Goal: Task Accomplishment & Management: Complete application form

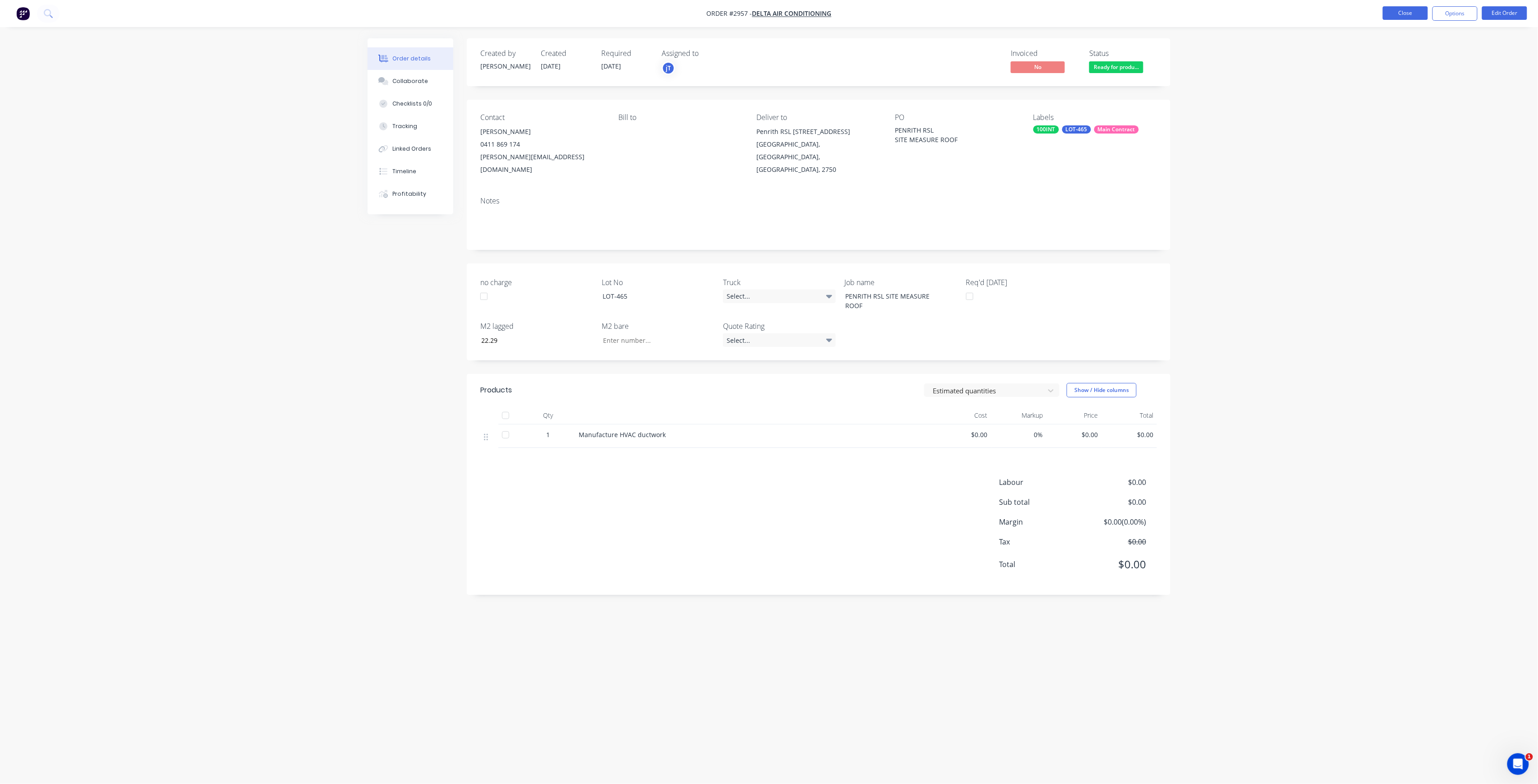
click at [1419, 12] on button "Close" at bounding box center [1405, 13] width 45 height 14
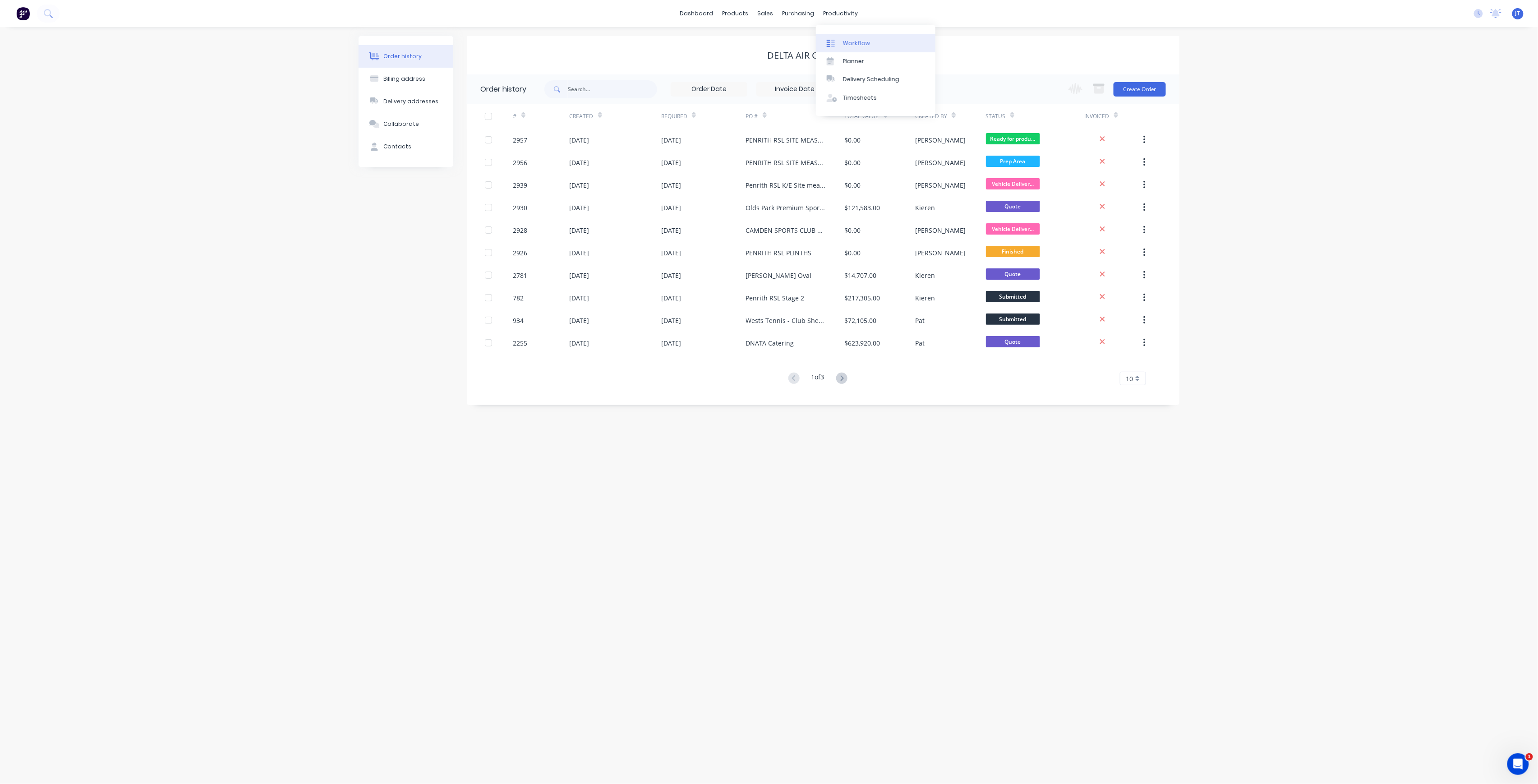
click at [862, 35] on link "Workflow" at bounding box center [876, 43] width 120 height 19
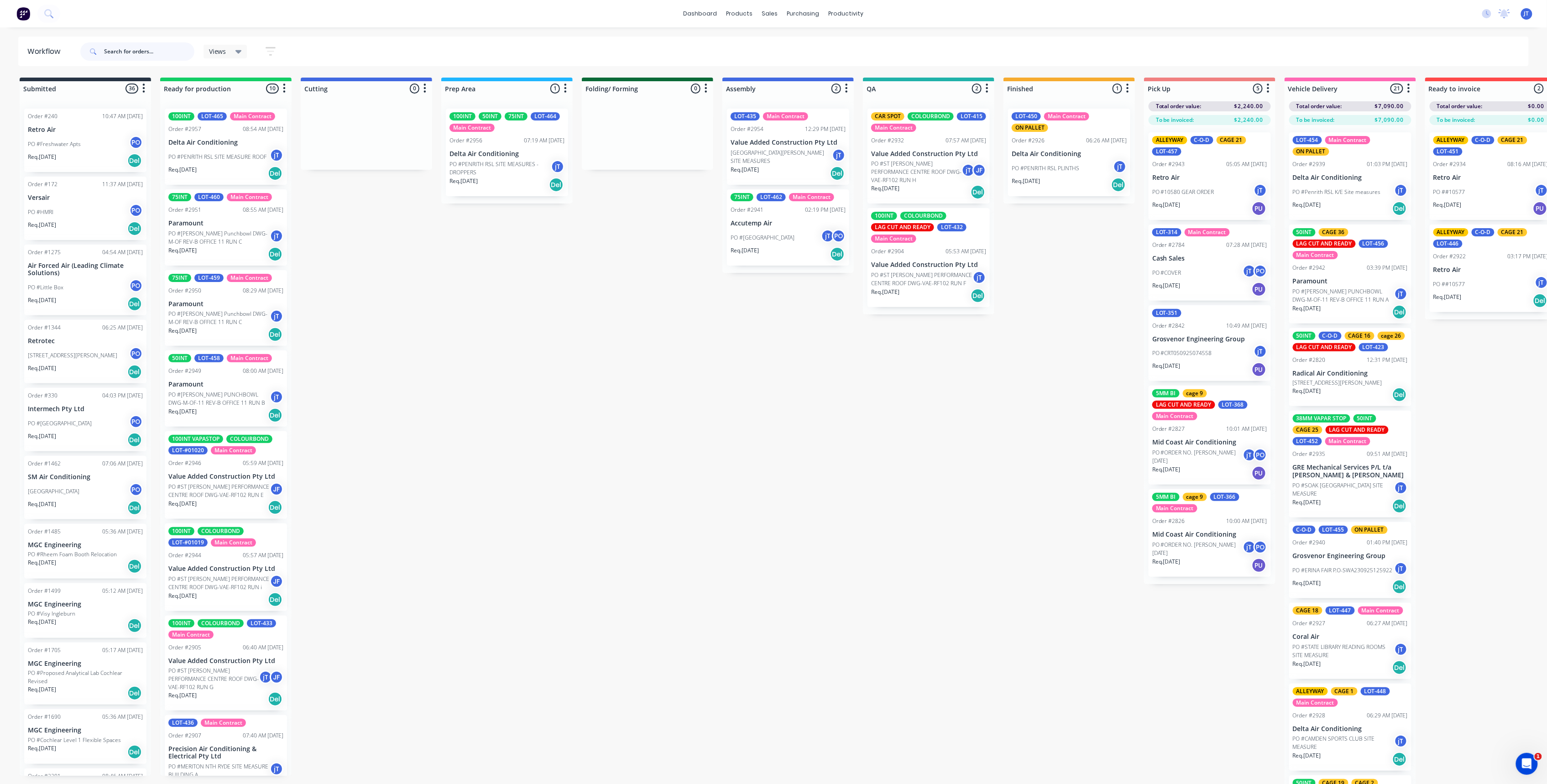
click at [149, 46] on input "text" at bounding box center [149, 51] width 91 height 19
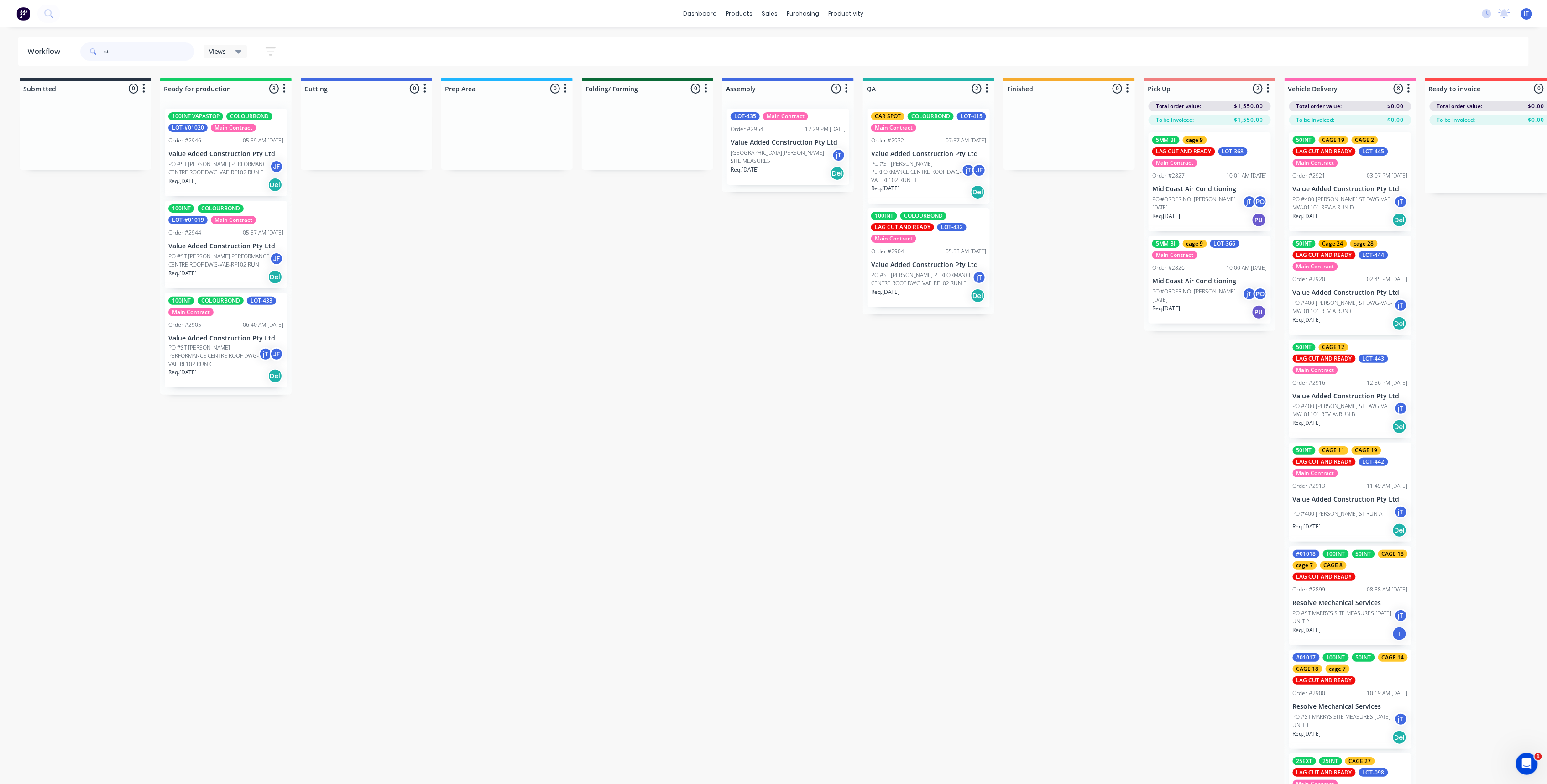
type input "st"
drag, startPoint x: 95, startPoint y: 68, endPoint x: 107, endPoint y: 57, distance: 16.3
click at [96, 68] on div "Workflow st Views Save new view None (Default) edit Assembly edit Dispatch edit…" at bounding box center [774, 400] width 1547 height 729
drag, startPoint x: 109, startPoint y: 55, endPoint x: 98, endPoint y: 55, distance: 11.0
click at [98, 55] on div "st" at bounding box center [137, 51] width 114 height 19
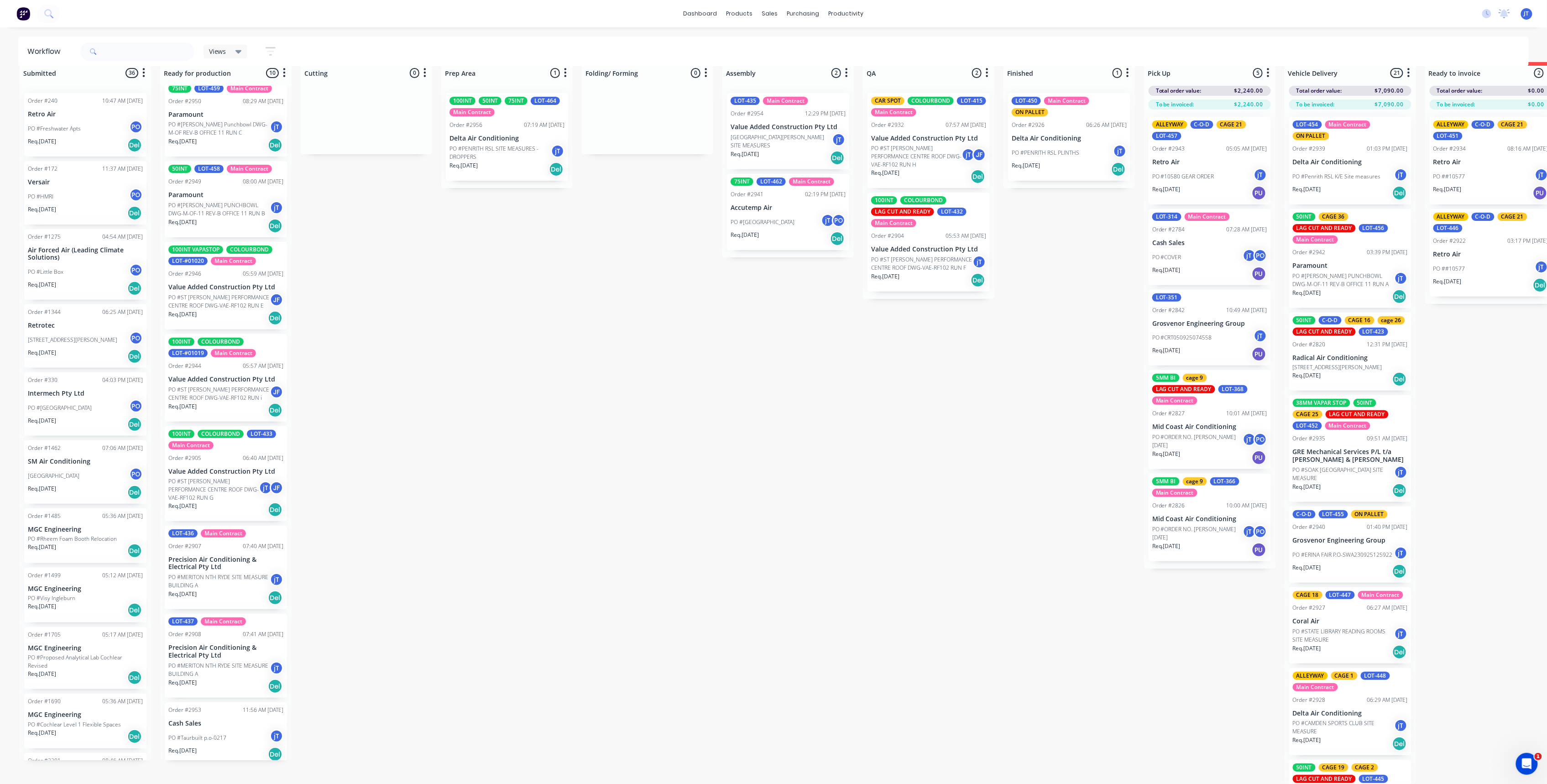
scroll to position [177, 0]
click at [196, 744] on p "Req. [DATE]" at bounding box center [183, 748] width 29 height 8
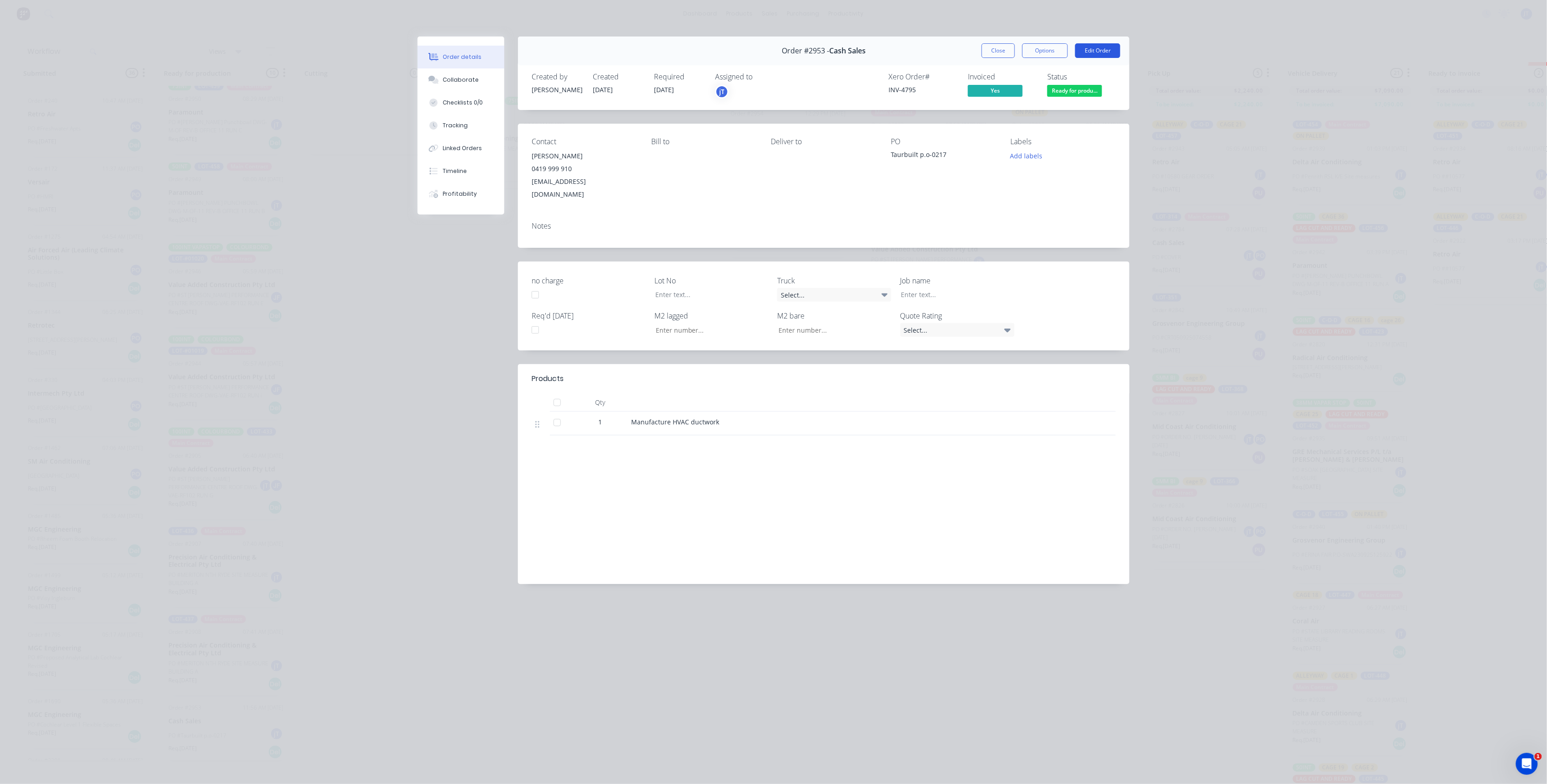
click at [1096, 55] on button "Edit Order" at bounding box center [1098, 50] width 45 height 15
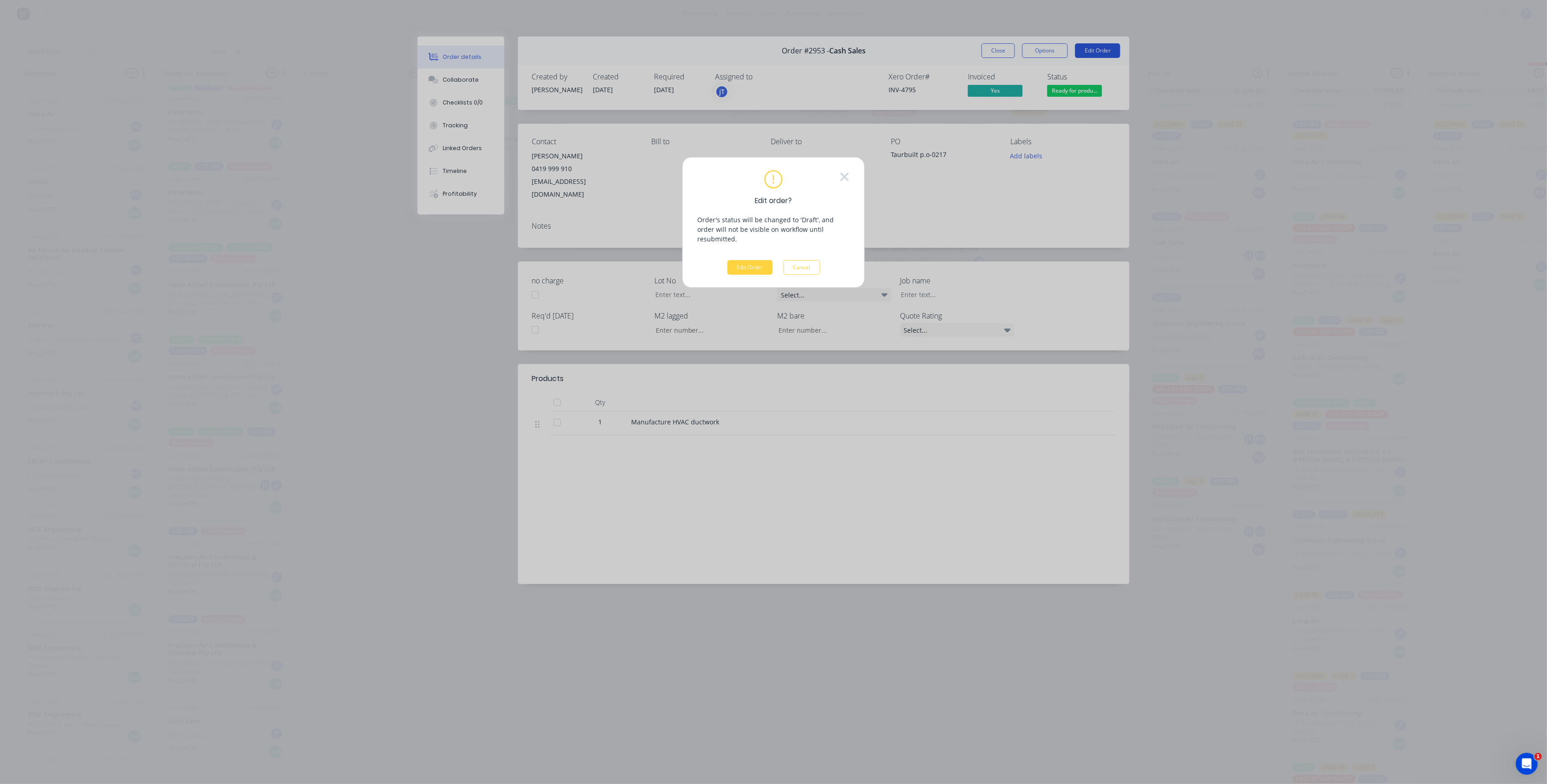
scroll to position [16, 0]
click at [753, 262] on button "Edit Order" at bounding box center [755, 269] width 45 height 15
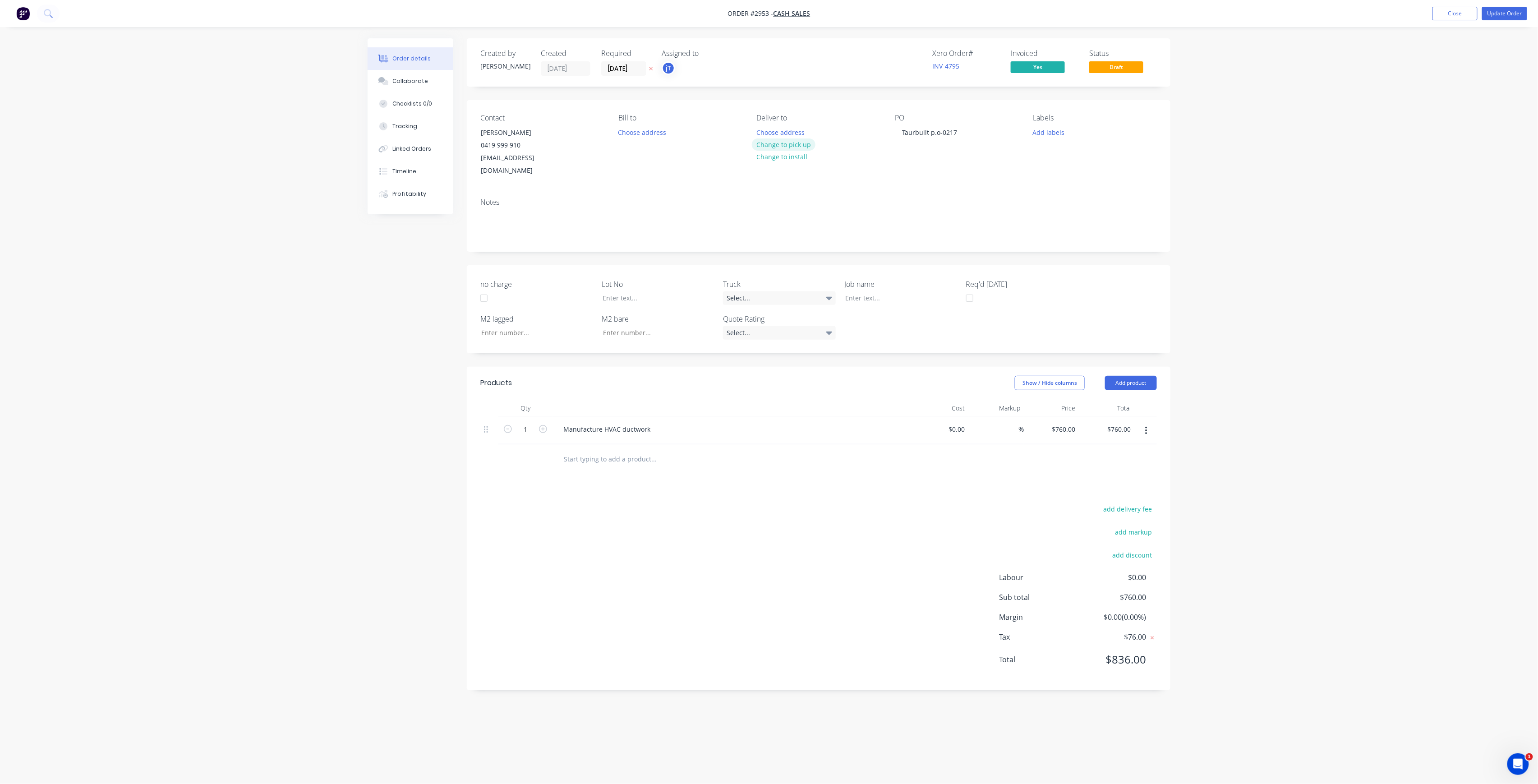
click at [796, 143] on button "Change to pick up" at bounding box center [784, 144] width 64 height 12
click at [1059, 134] on button "Add labels" at bounding box center [1048, 132] width 42 height 12
click at [1065, 162] on input "text" at bounding box center [1108, 159] width 95 height 19
type input "LOT-466"
click at [1071, 211] on div "LOT-466" at bounding box center [1073, 213] width 29 height 10
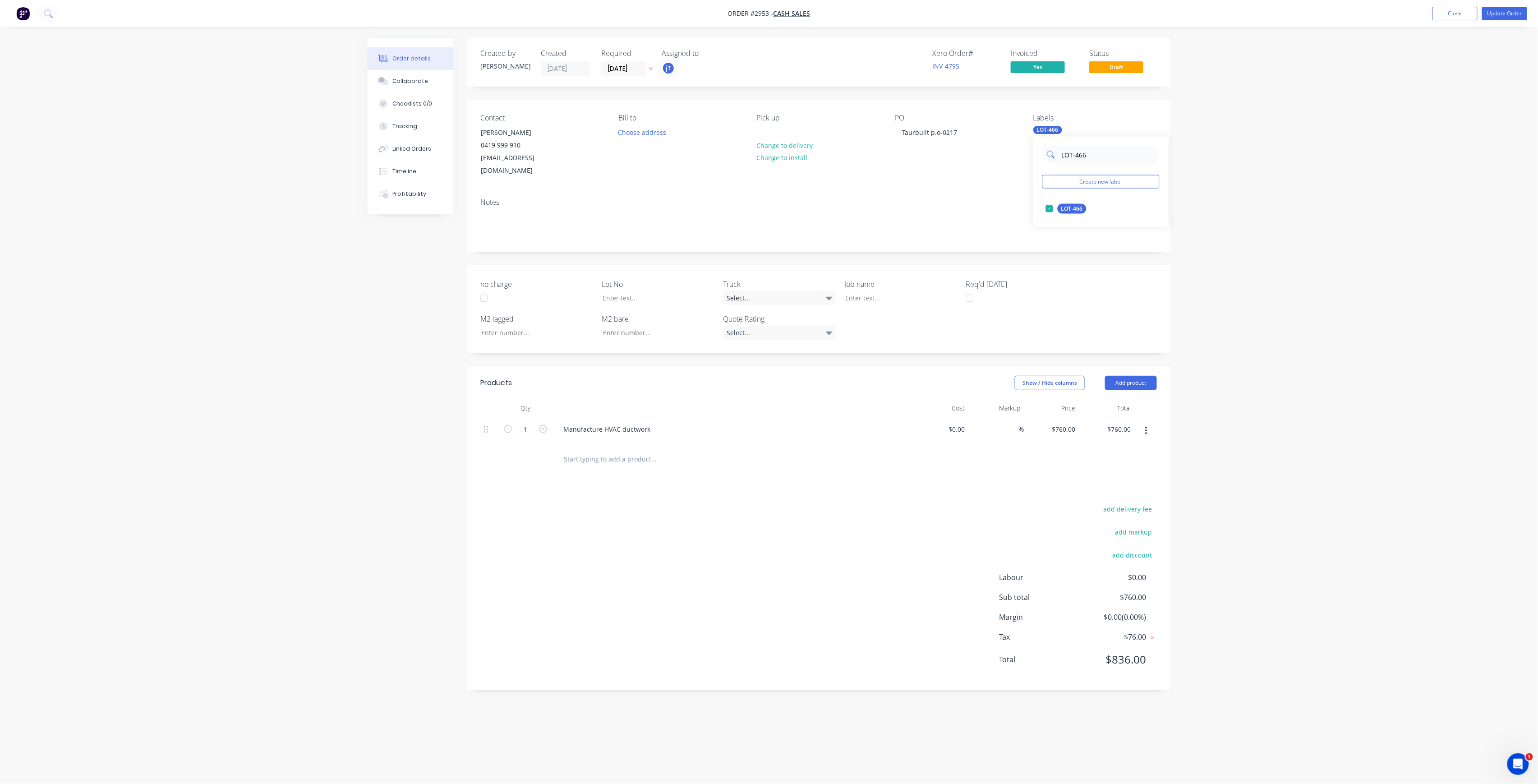
drag, startPoint x: 1110, startPoint y: 161, endPoint x: 1059, endPoint y: 161, distance: 51.0
click at [1059, 161] on div "LOT-466" at bounding box center [1101, 154] width 117 height 19
type input "C-"
click at [1067, 202] on div "C-O-D edit" at bounding box center [1101, 209] width 117 height 19
click at [1067, 206] on div "C-O-D" at bounding box center [1069, 209] width 22 height 10
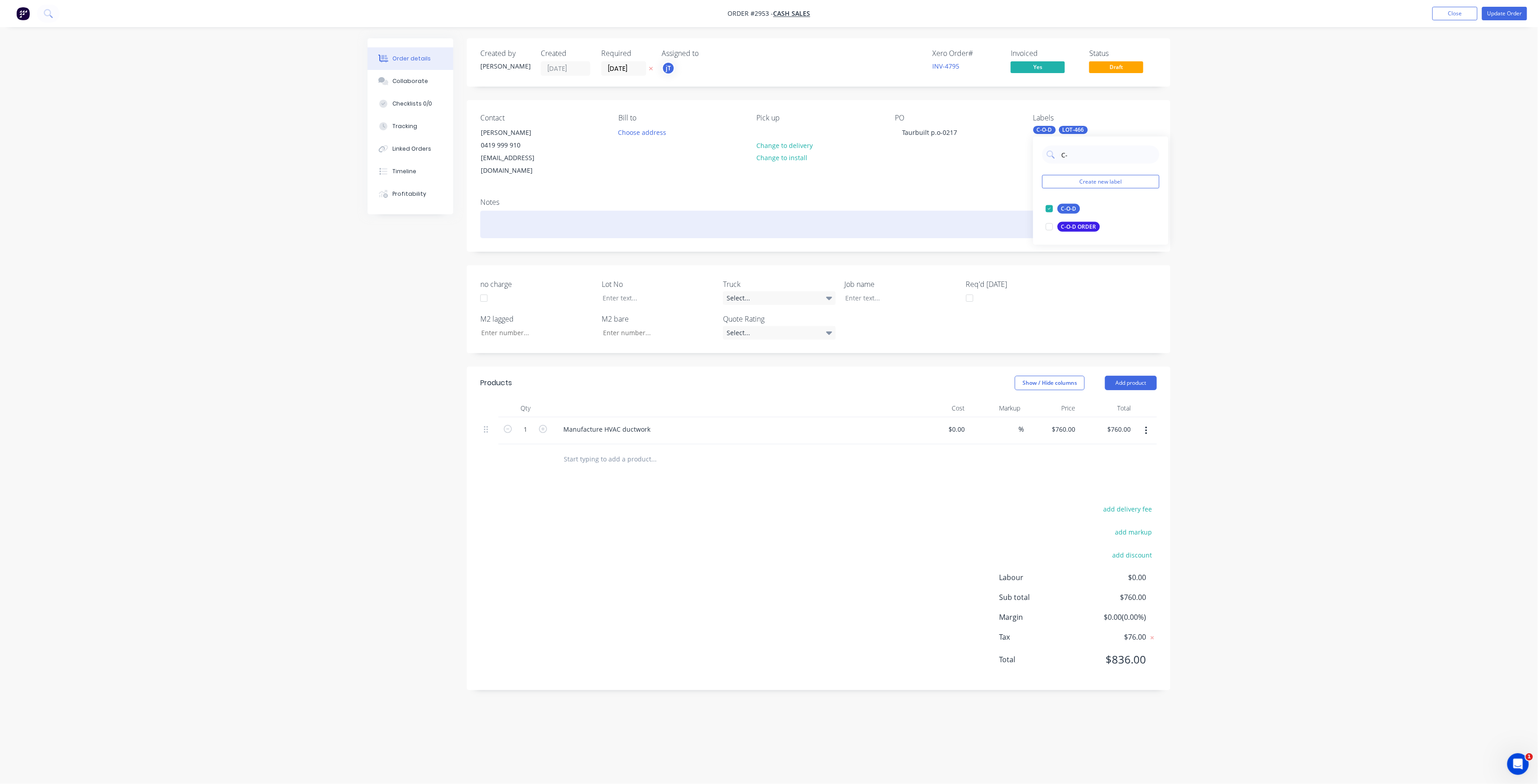
drag, startPoint x: 525, startPoint y: 216, endPoint x: 515, endPoint y: 223, distance: 12.2
click at [515, 223] on div at bounding box center [819, 224] width 677 height 27
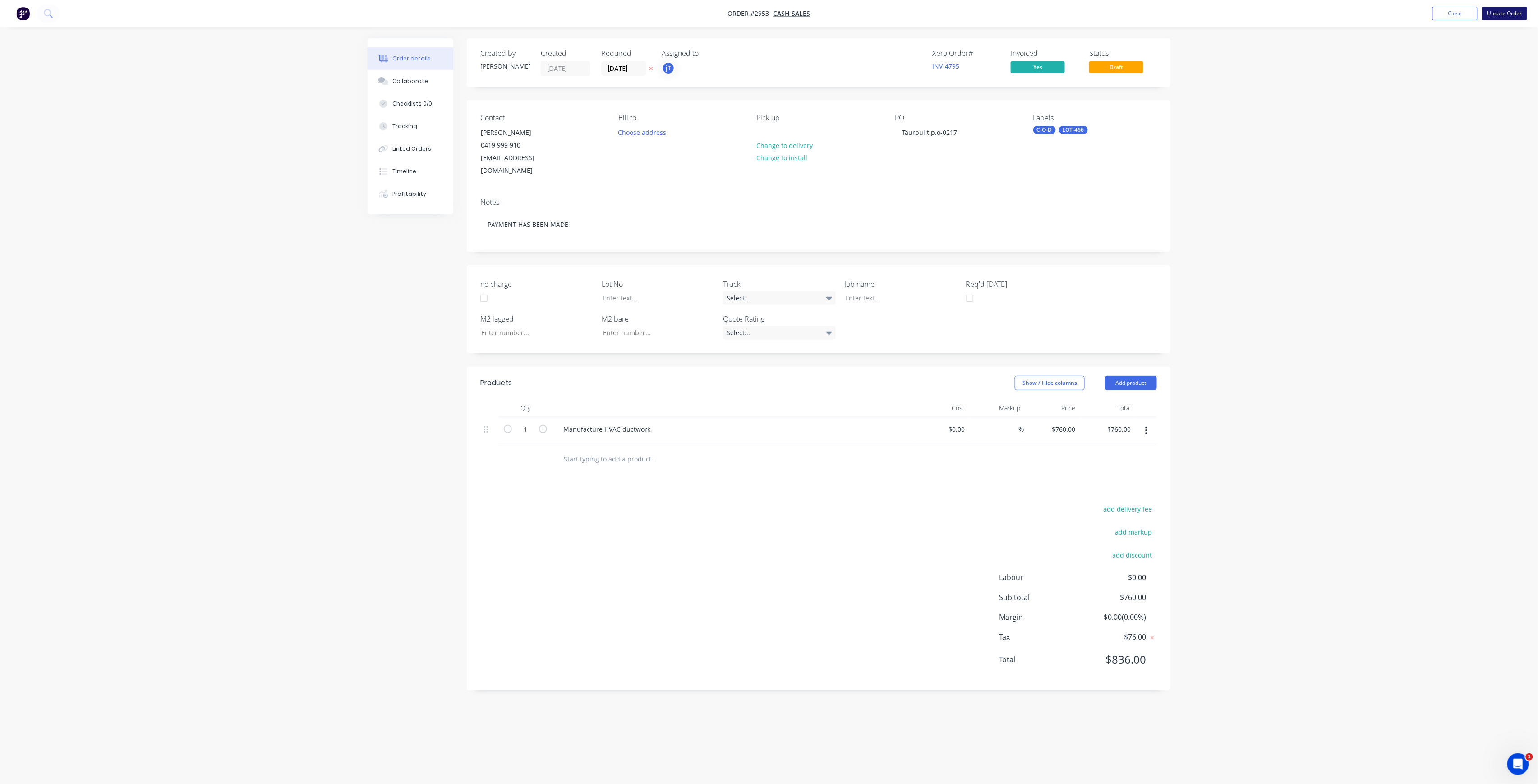
click at [1518, 10] on button "Update Order" at bounding box center [1505, 14] width 45 height 14
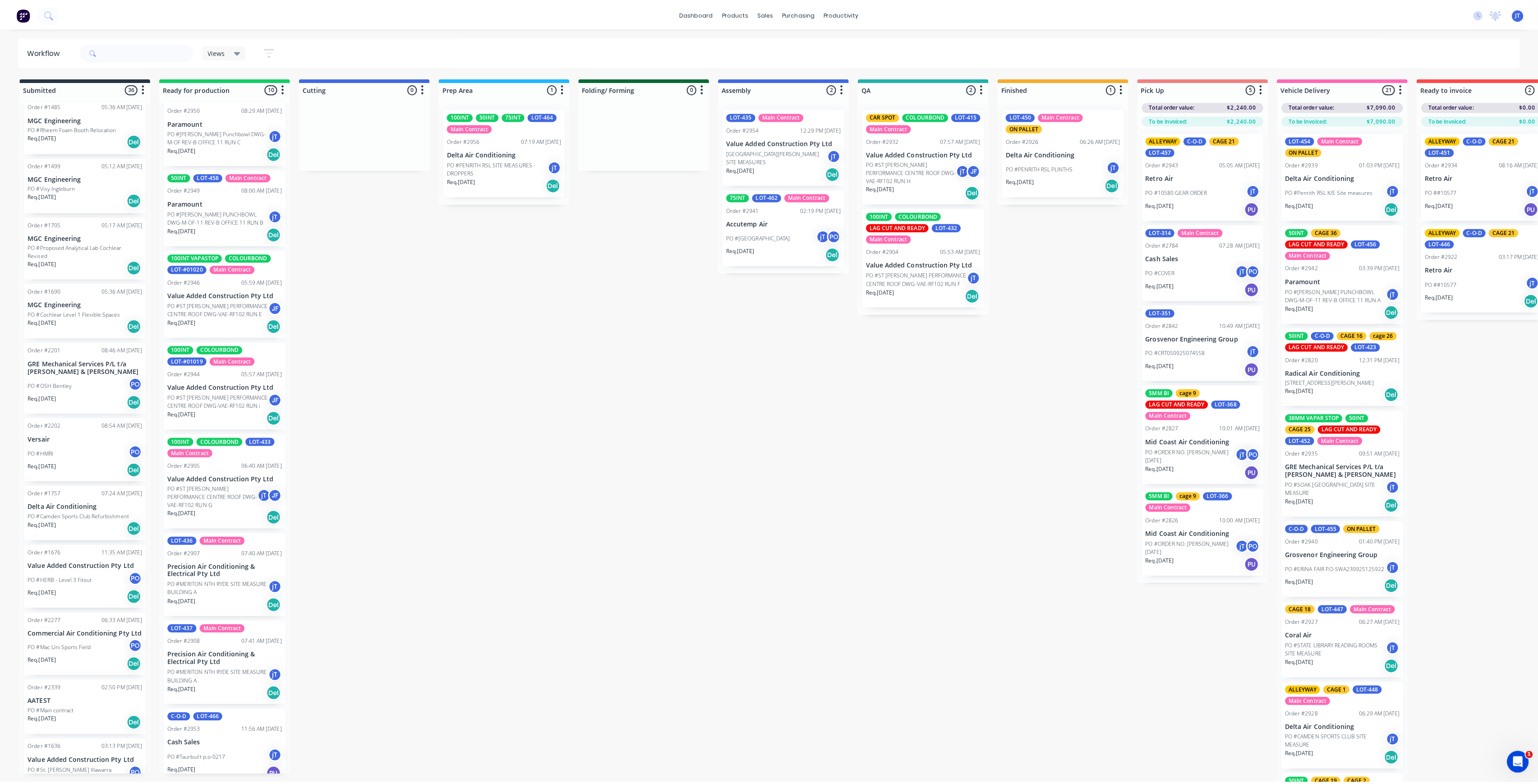
scroll to position [187, 0]
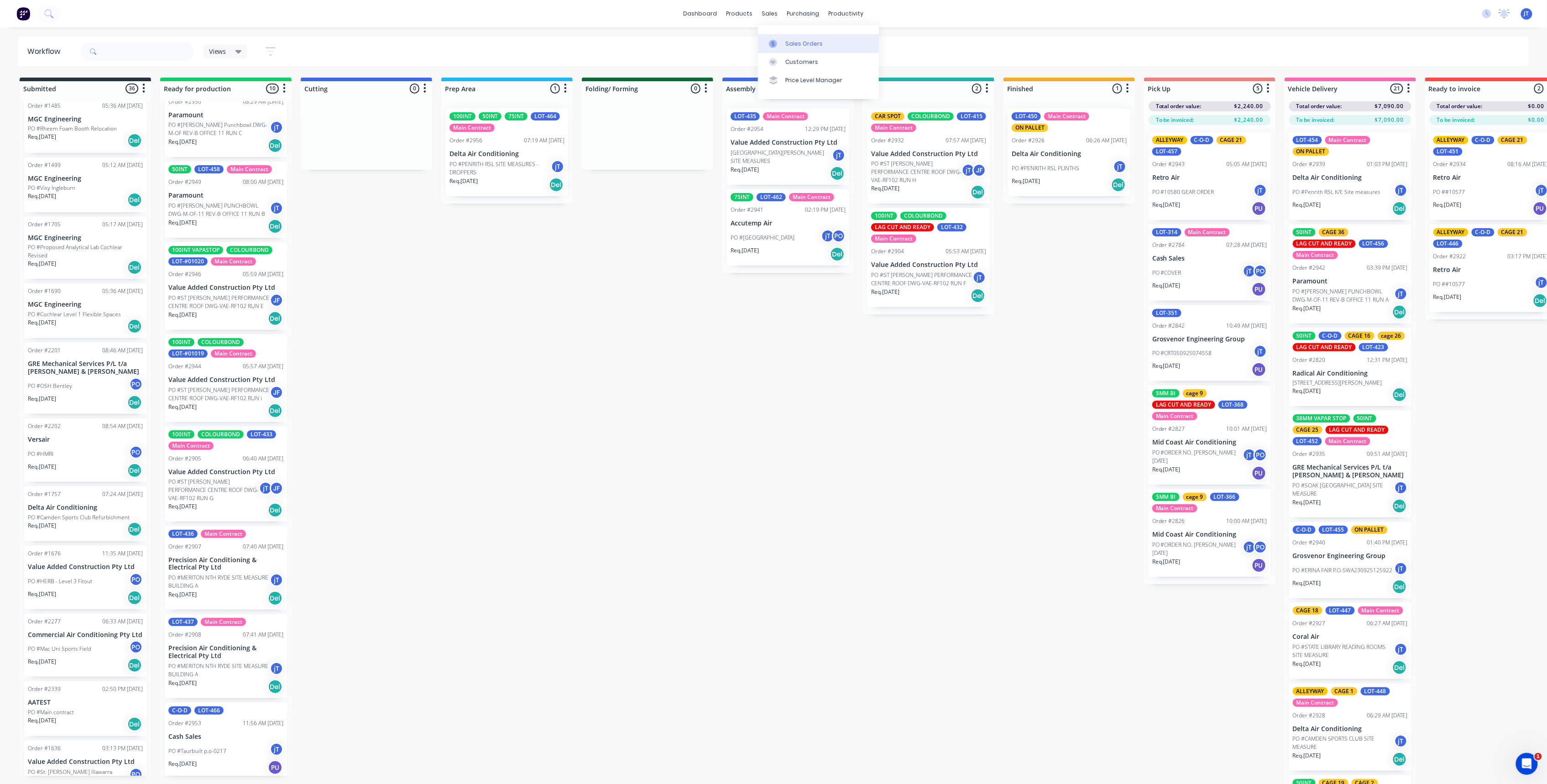
click at [792, 35] on link "Sales Orders" at bounding box center [818, 43] width 121 height 19
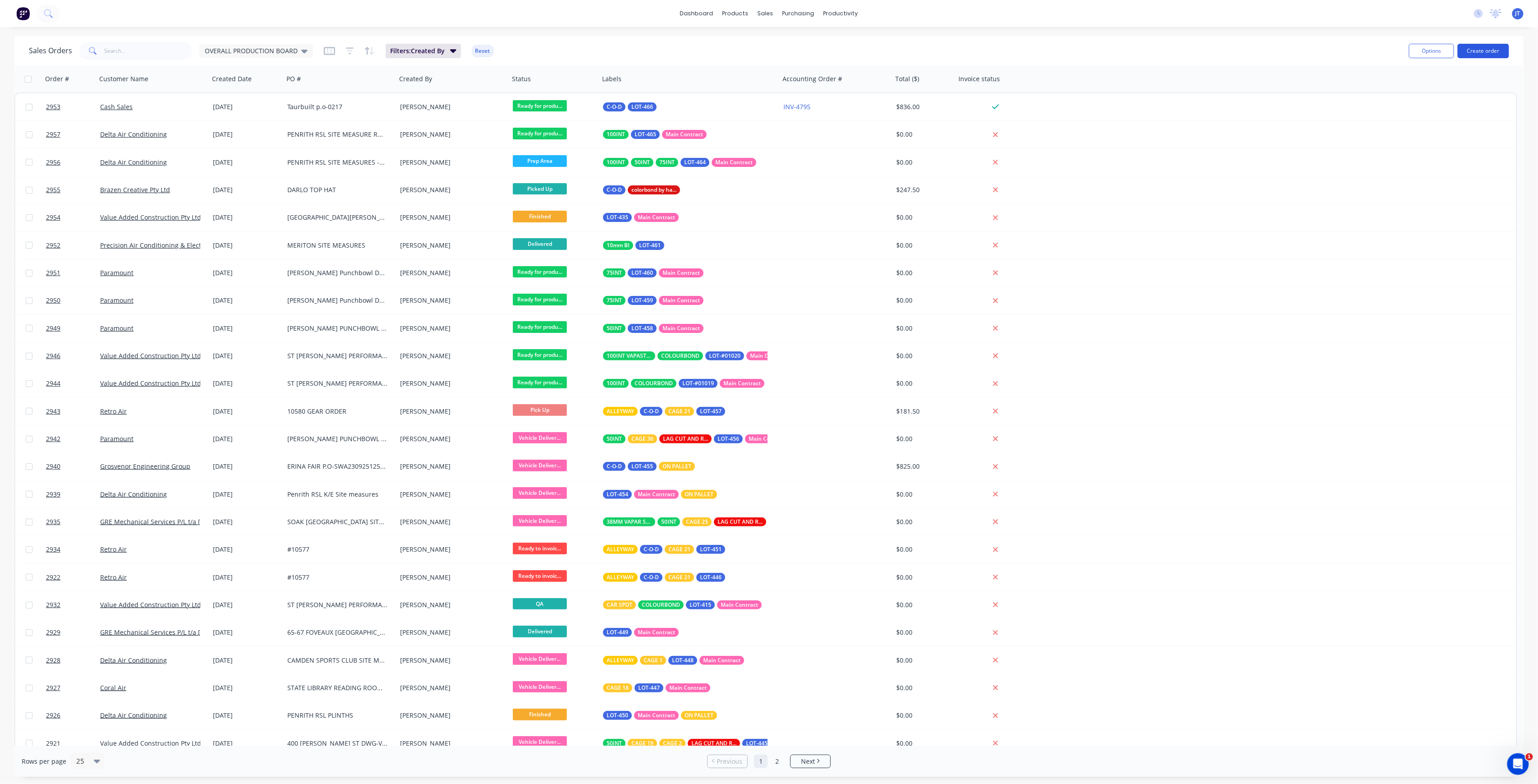
click at [1489, 51] on button "Create order" at bounding box center [1483, 51] width 52 height 15
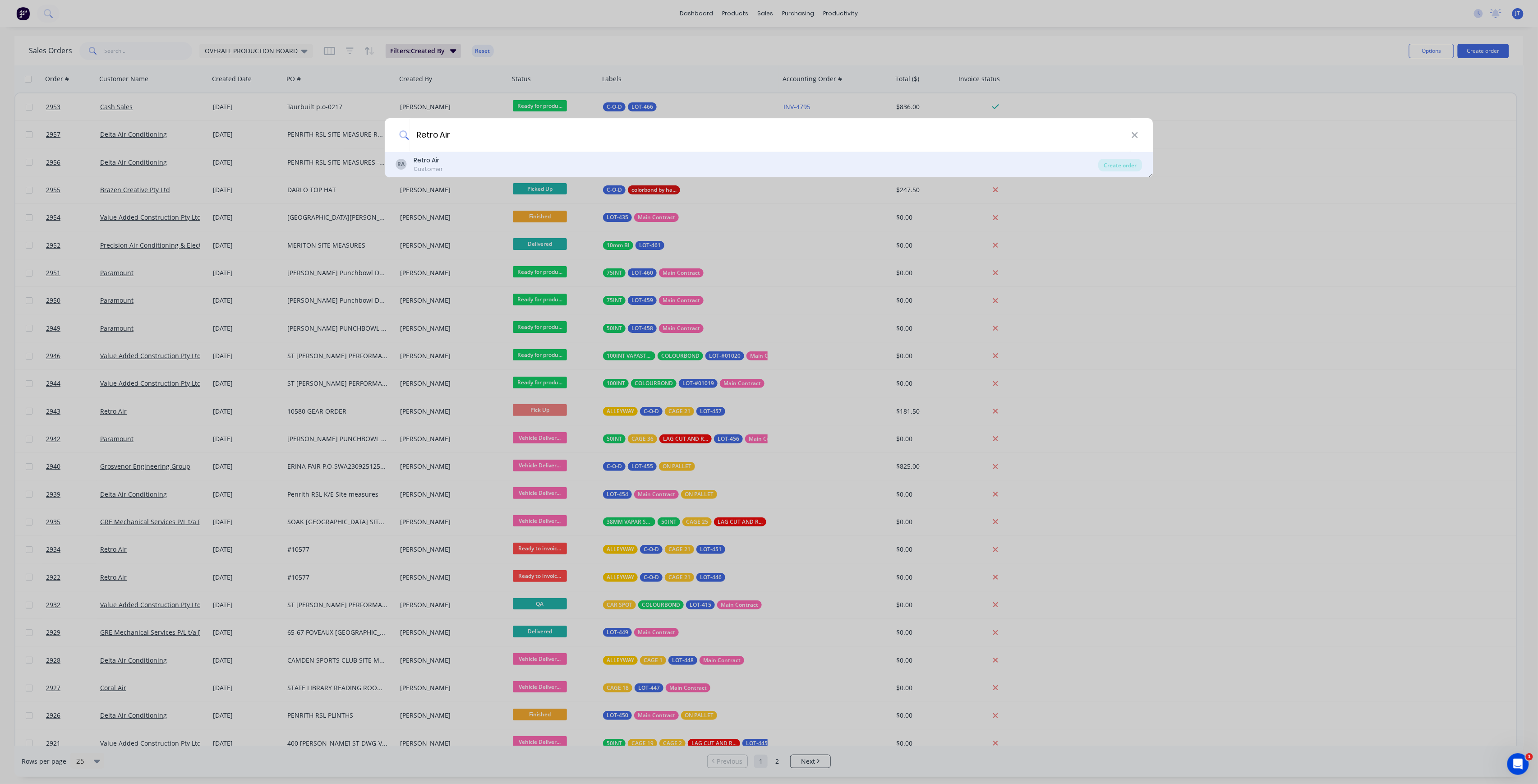
type input "Retro Air"
click at [468, 166] on div "RA Retro Air Customer" at bounding box center [747, 165] width 703 height 18
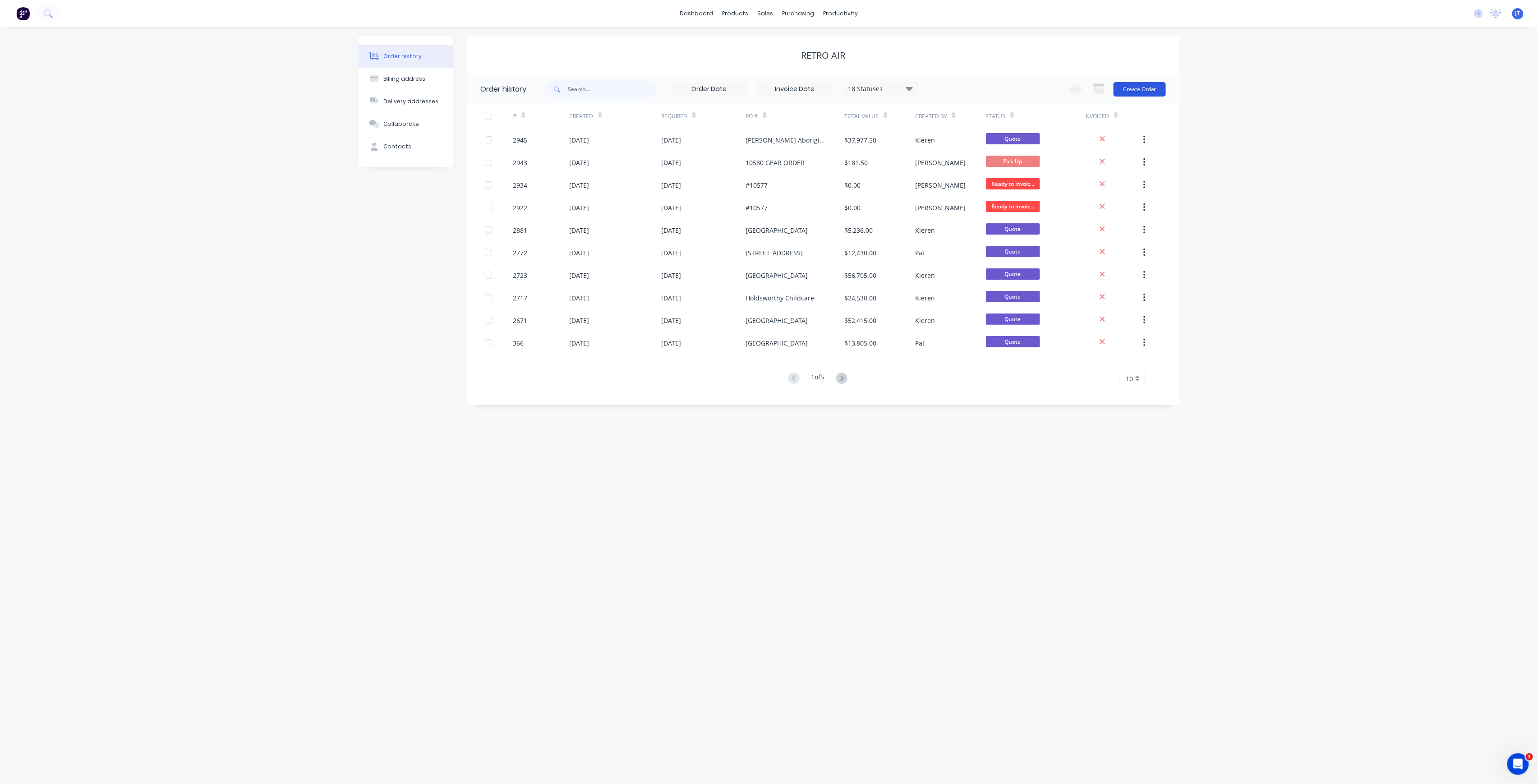
click at [1143, 91] on button "Create Order" at bounding box center [1140, 89] width 53 height 15
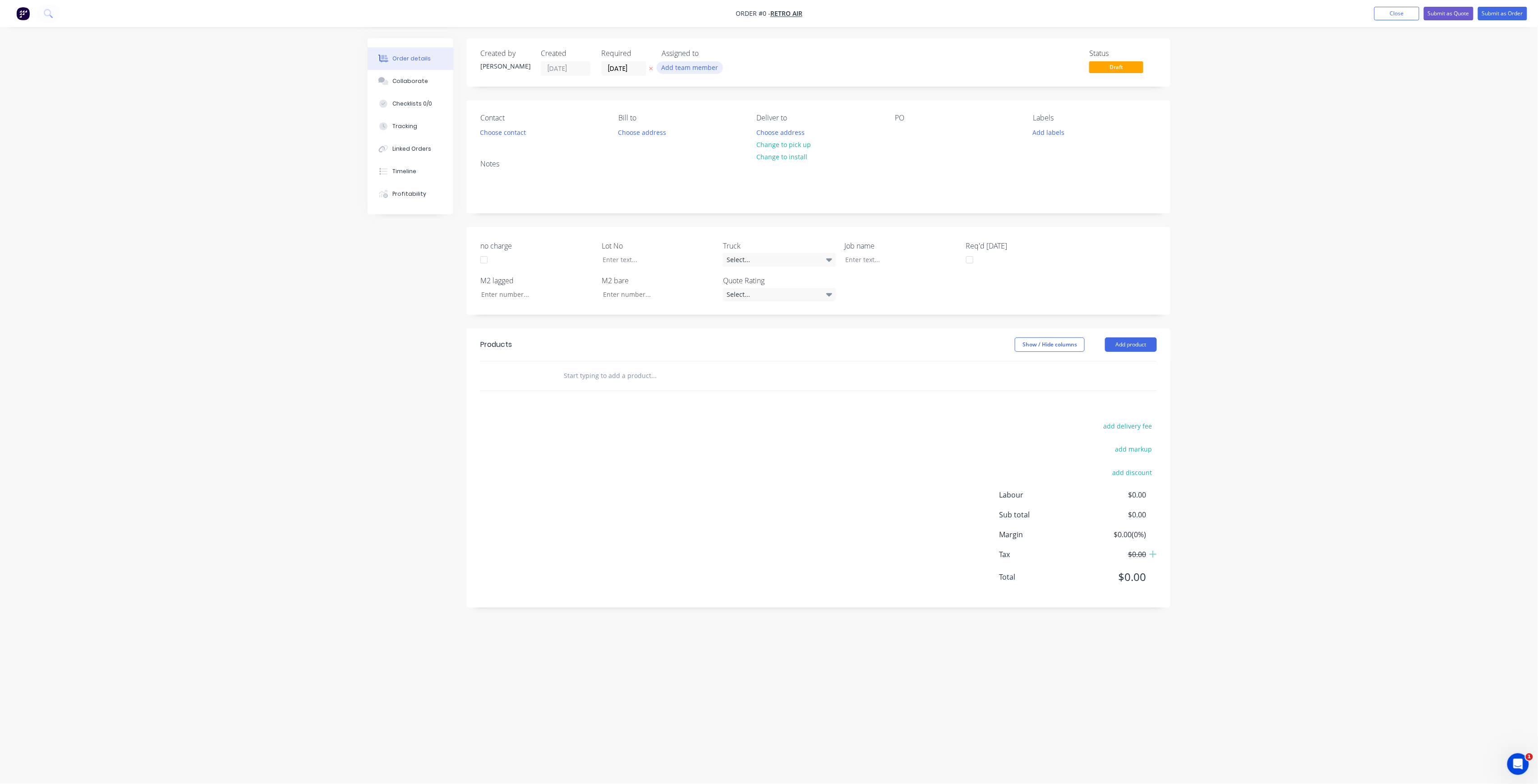
click at [704, 62] on button "Add team member" at bounding box center [690, 67] width 66 height 12
click at [715, 118] on div "[PERSON_NAME] (You)" at bounding box center [734, 118] width 91 height 10
click at [635, 64] on div "Order details Collaborate Checklists 0/0 Tracking Linked Orders Timeline Profit…" at bounding box center [769, 374] width 821 height 673
click at [638, 67] on input "[DATE]" at bounding box center [623, 68] width 44 height 14
click at [524, 133] on button "Choose contact" at bounding box center [503, 132] width 56 height 12
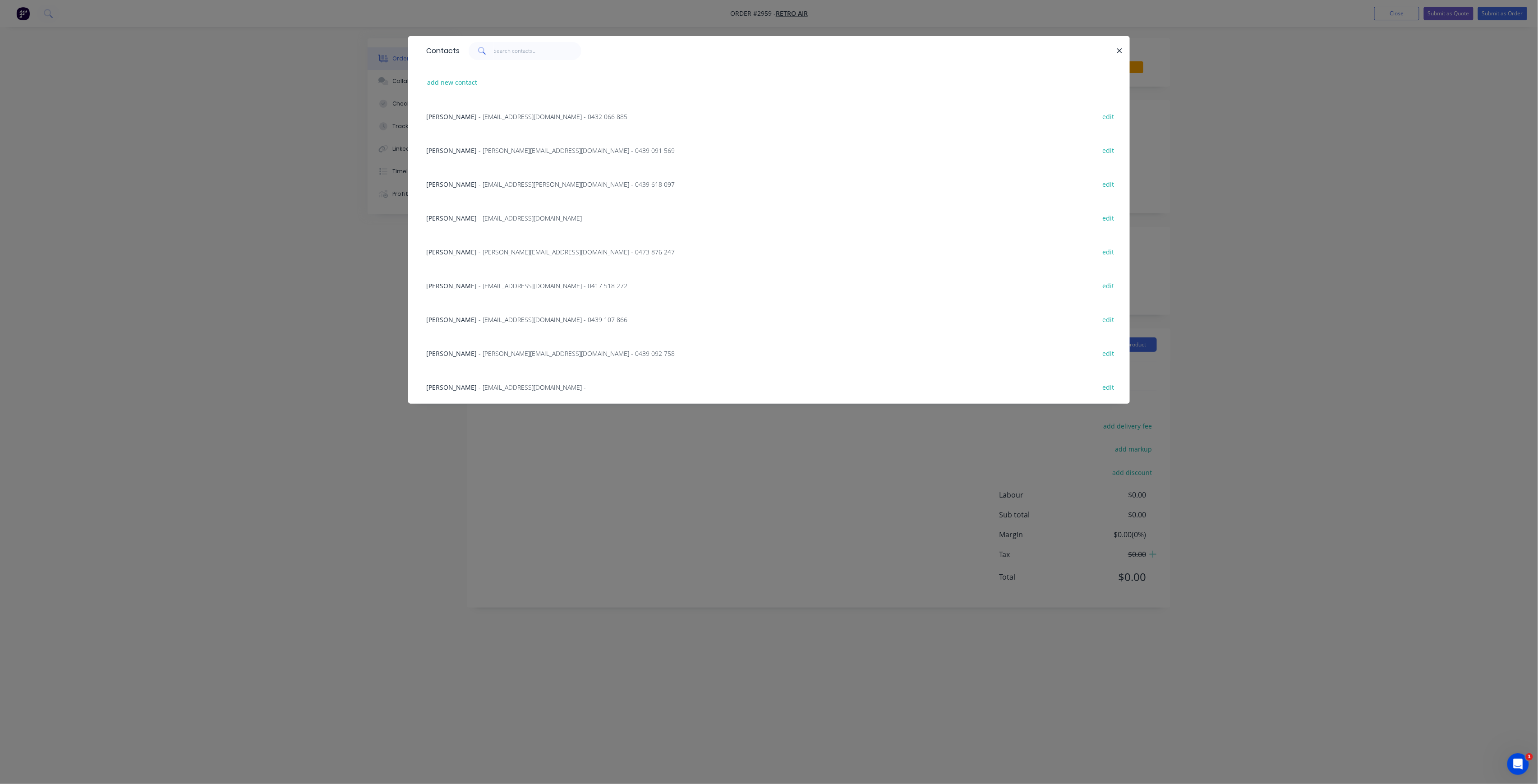
click at [487, 146] on span "- [PERSON_NAME][EMAIL_ADDRESS][DOMAIN_NAME] - 0439 091 569" at bounding box center [576, 150] width 196 height 9
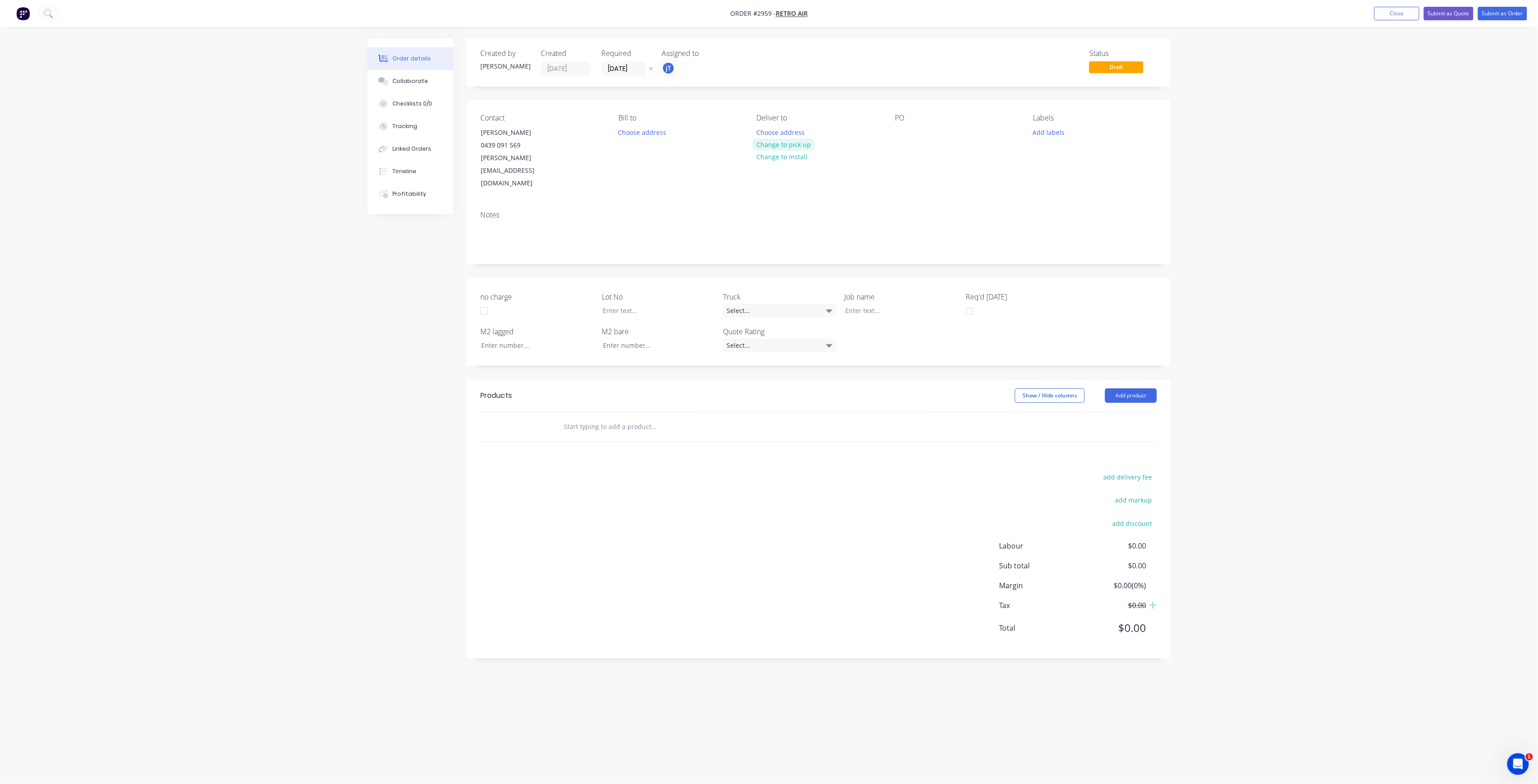
click at [804, 144] on button "Change to pick up" at bounding box center [784, 144] width 64 height 12
click at [901, 134] on div at bounding box center [902, 132] width 15 height 13
drag, startPoint x: 901, startPoint y: 144, endPoint x: 912, endPoint y: 120, distance: 26.4
click at [902, 144] on div "PO" at bounding box center [957, 152] width 124 height 76
click at [903, 118] on div "PO" at bounding box center [957, 118] width 124 height 9
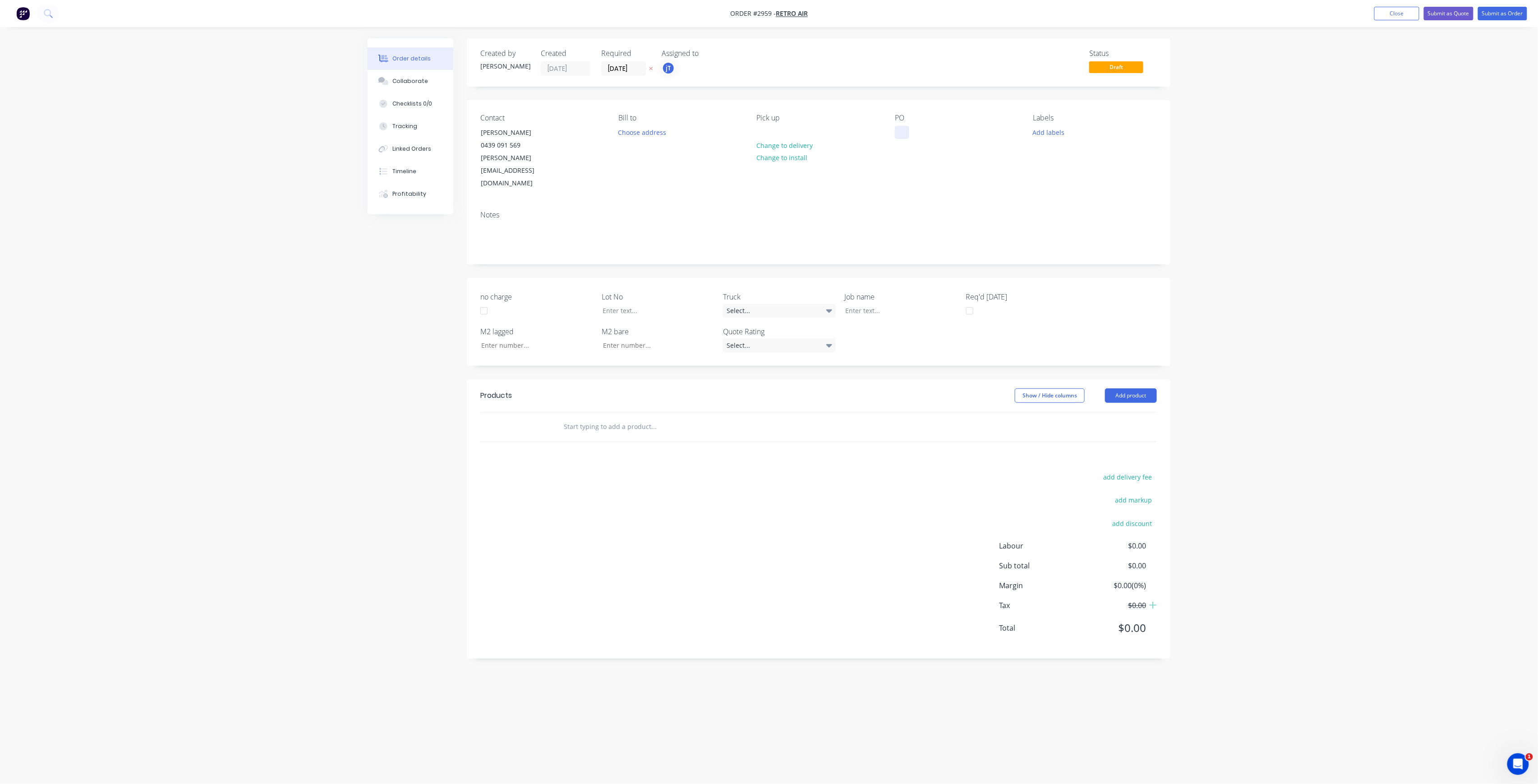
click at [907, 131] on div at bounding box center [902, 132] width 15 height 13
click at [1061, 136] on button "Add labels" at bounding box center [1048, 132] width 42 height 12
click at [1124, 159] on input "text" at bounding box center [1108, 159] width 95 height 19
type input "c-o"
click at [1073, 208] on div "C-O-D" at bounding box center [1069, 213] width 22 height 10
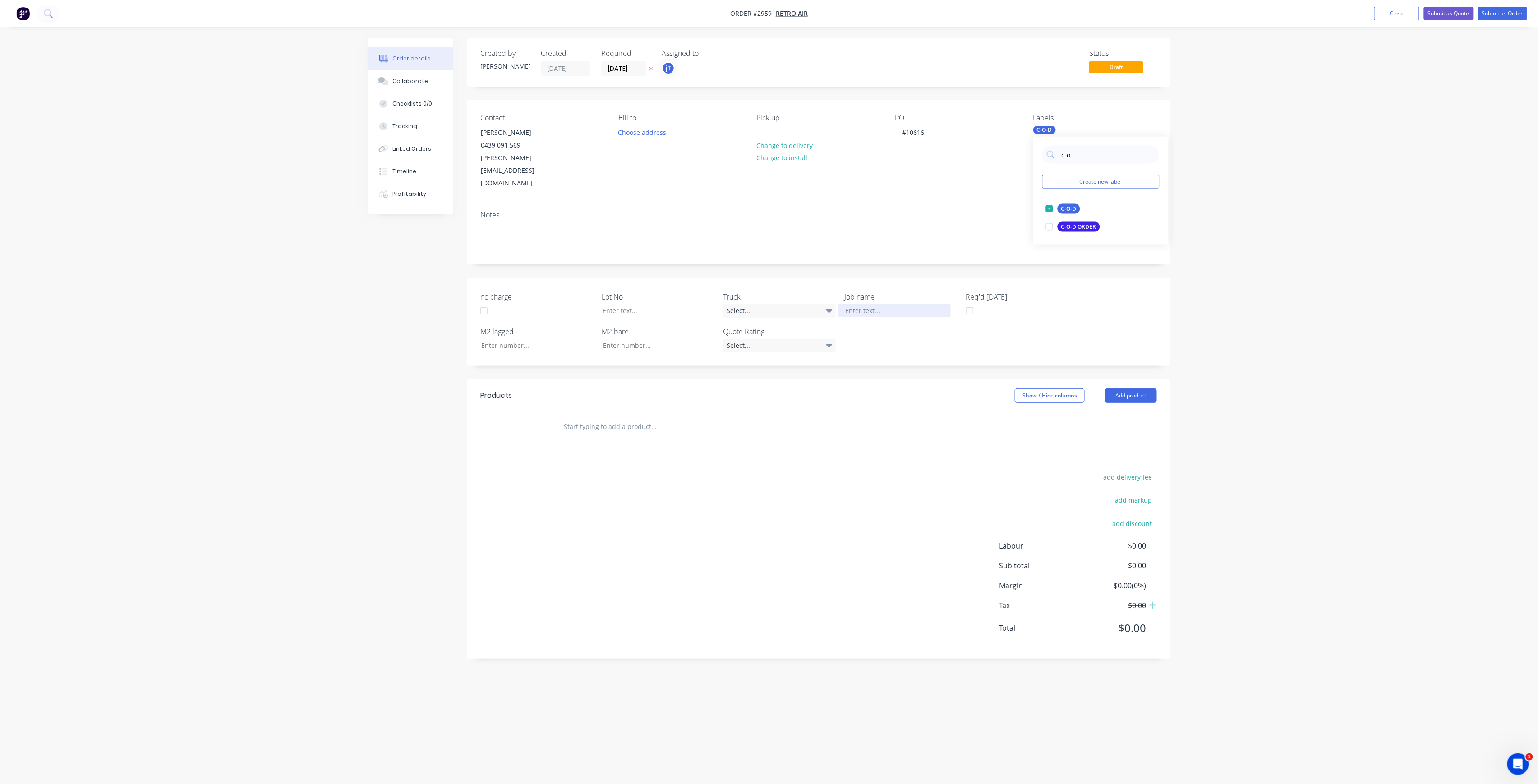
click at [867, 304] on div at bounding box center [894, 310] width 113 height 13
drag, startPoint x: 851, startPoint y: 288, endPoint x: 872, endPoint y: 282, distance: 21.8
click at [851, 304] on div "p.o-#10616" at bounding box center [894, 310] width 113 height 13
click at [624, 417] on input "text" at bounding box center [653, 426] width 180 height 19
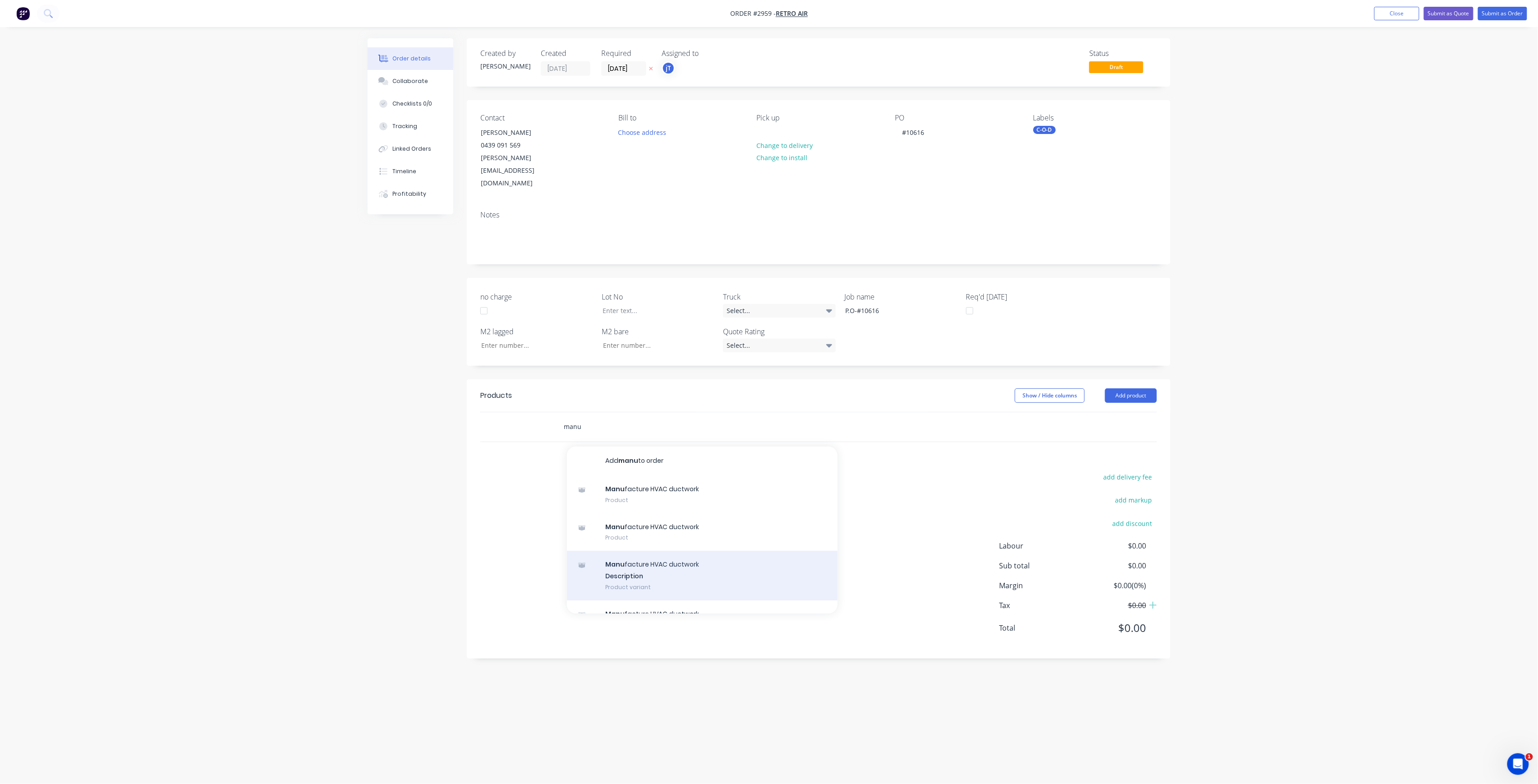
type input "manu"
click at [674, 551] on div "Manu facture HVAC ductwork Description Product variant" at bounding box center [702, 575] width 271 height 50
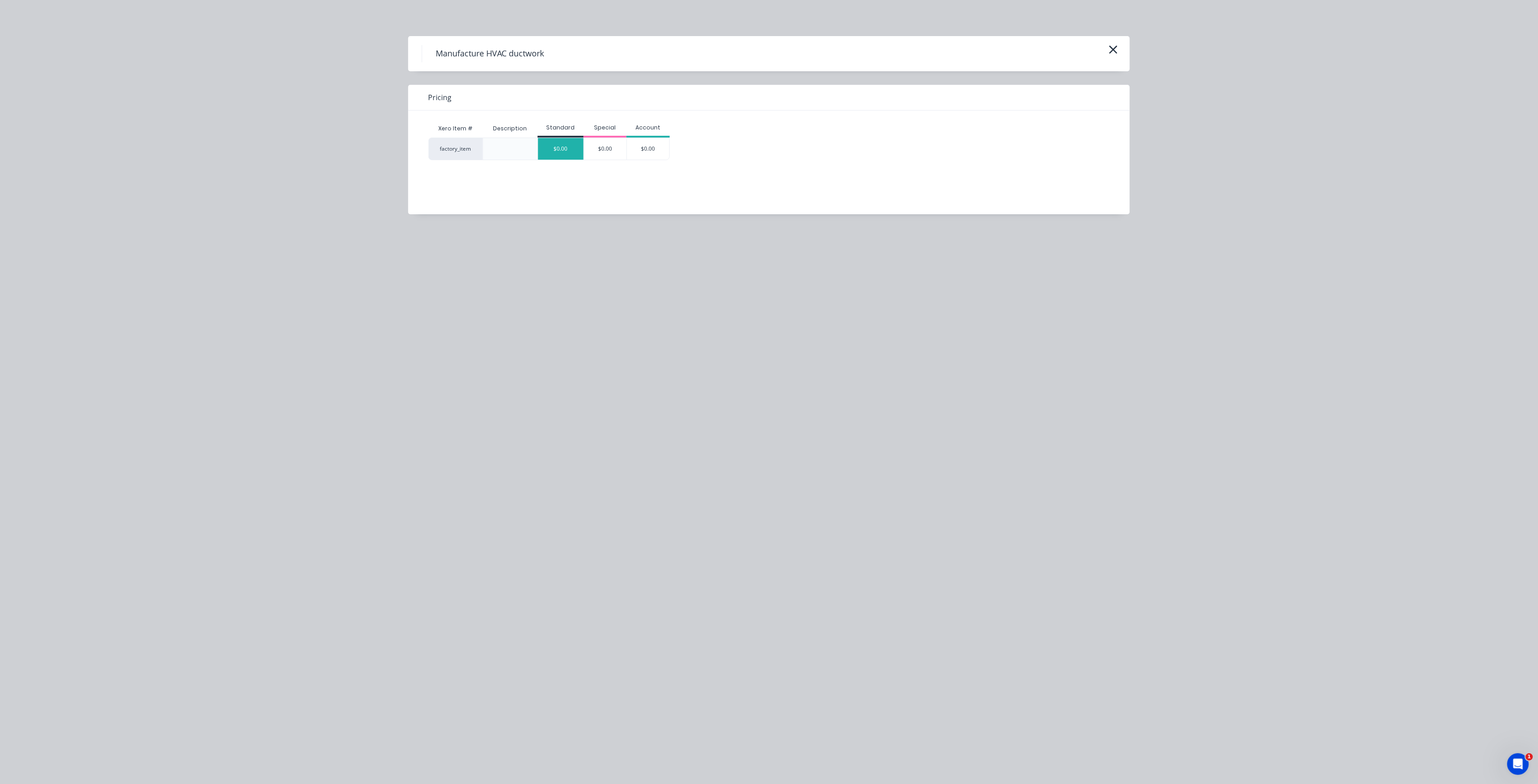
click at [564, 152] on div "$0.00" at bounding box center [561, 149] width 46 height 21
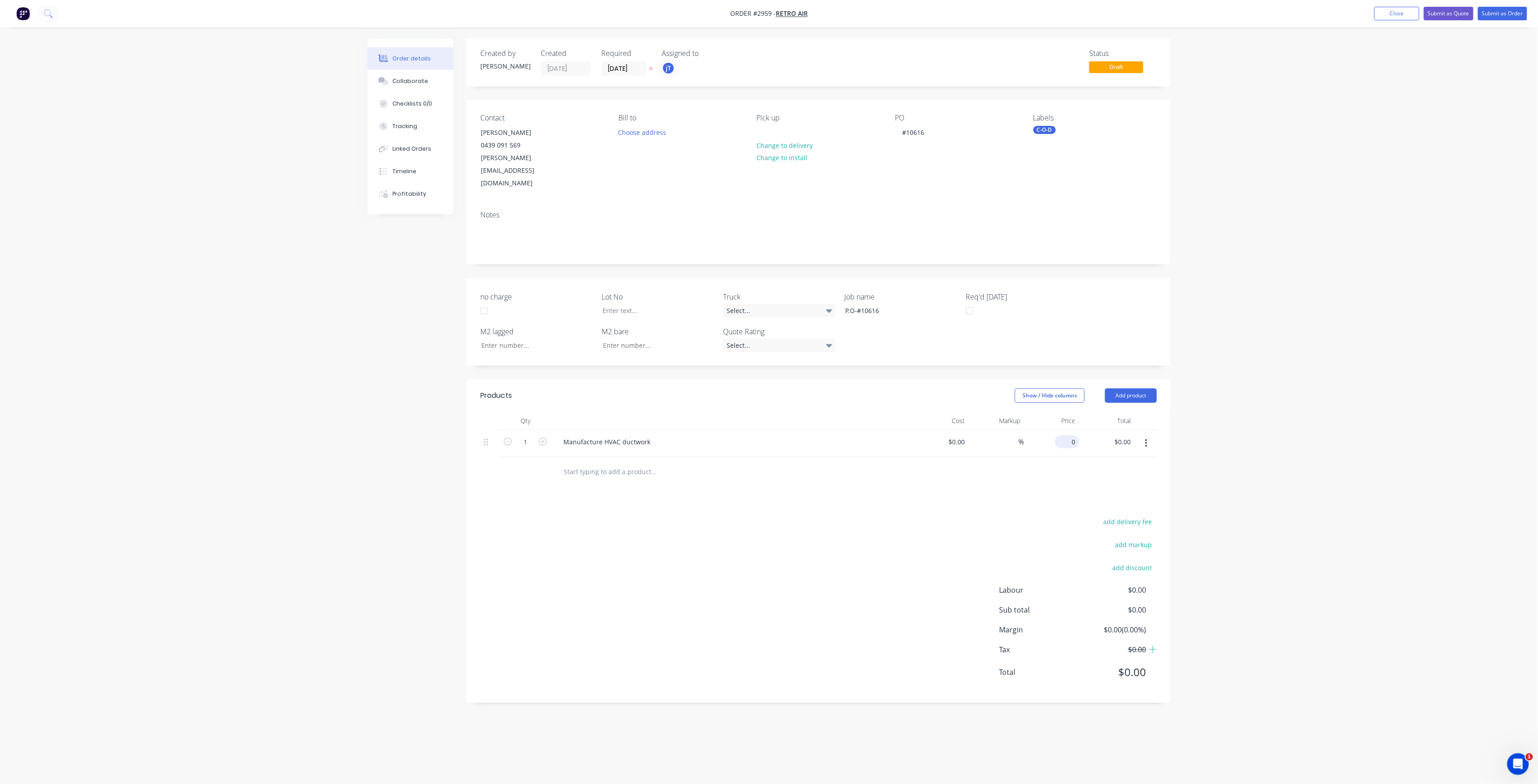
click at [1067, 435] on div "0 $0.00" at bounding box center [1067, 441] width 24 height 13
type input "$250.00"
click at [773, 564] on div "add delivery fee add markup add discount Labour $0.00 Sub total $0.00 Margin $0…" at bounding box center [819, 602] width 677 height 175
click at [1126, 66] on span "Draft" at bounding box center [1117, 67] width 55 height 12
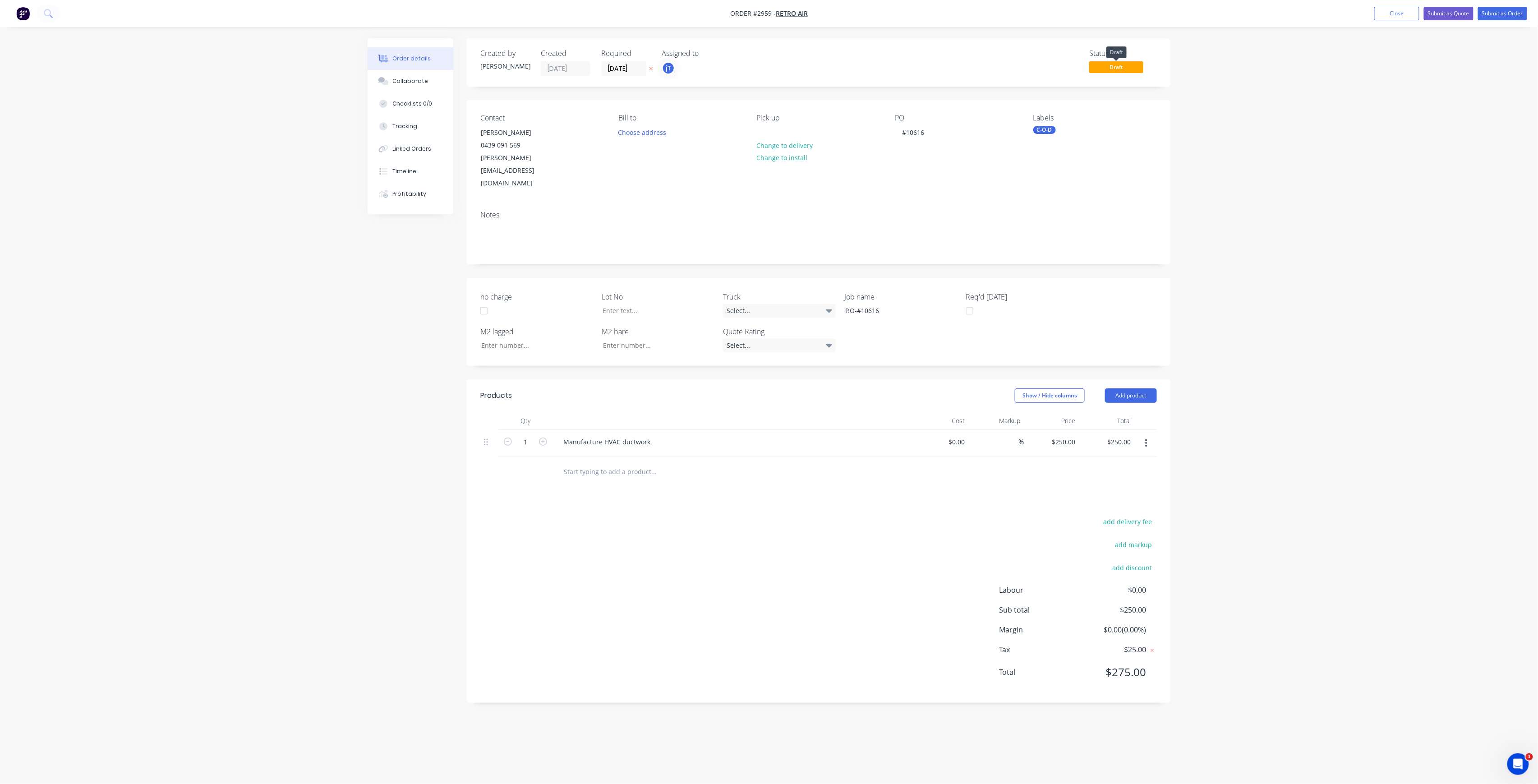
click at [1126, 69] on span "Draft" at bounding box center [1117, 67] width 55 height 12
click at [1511, 17] on button "Submit as Order" at bounding box center [1503, 14] width 49 height 14
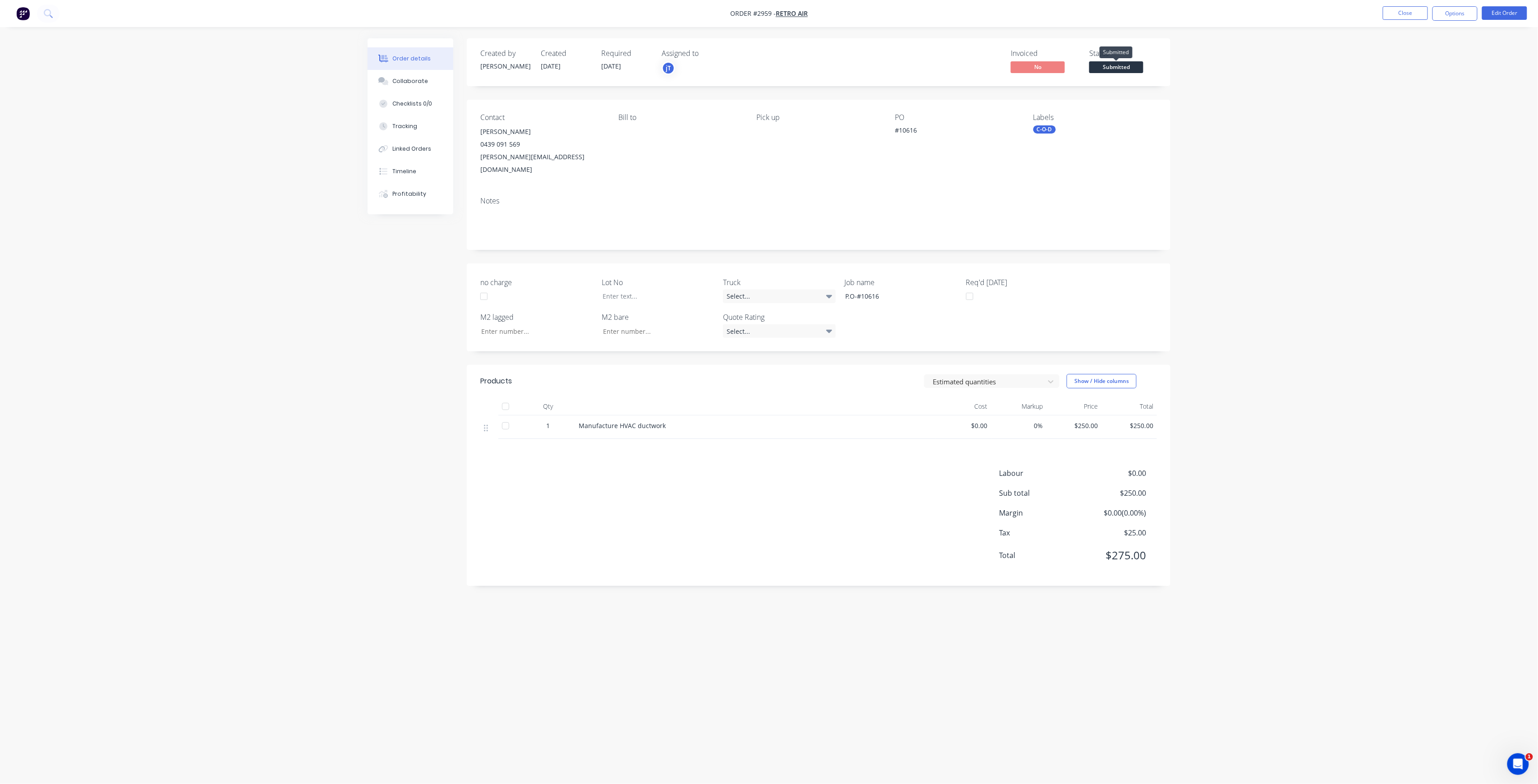
click at [1124, 69] on span "Submitted" at bounding box center [1117, 67] width 55 height 12
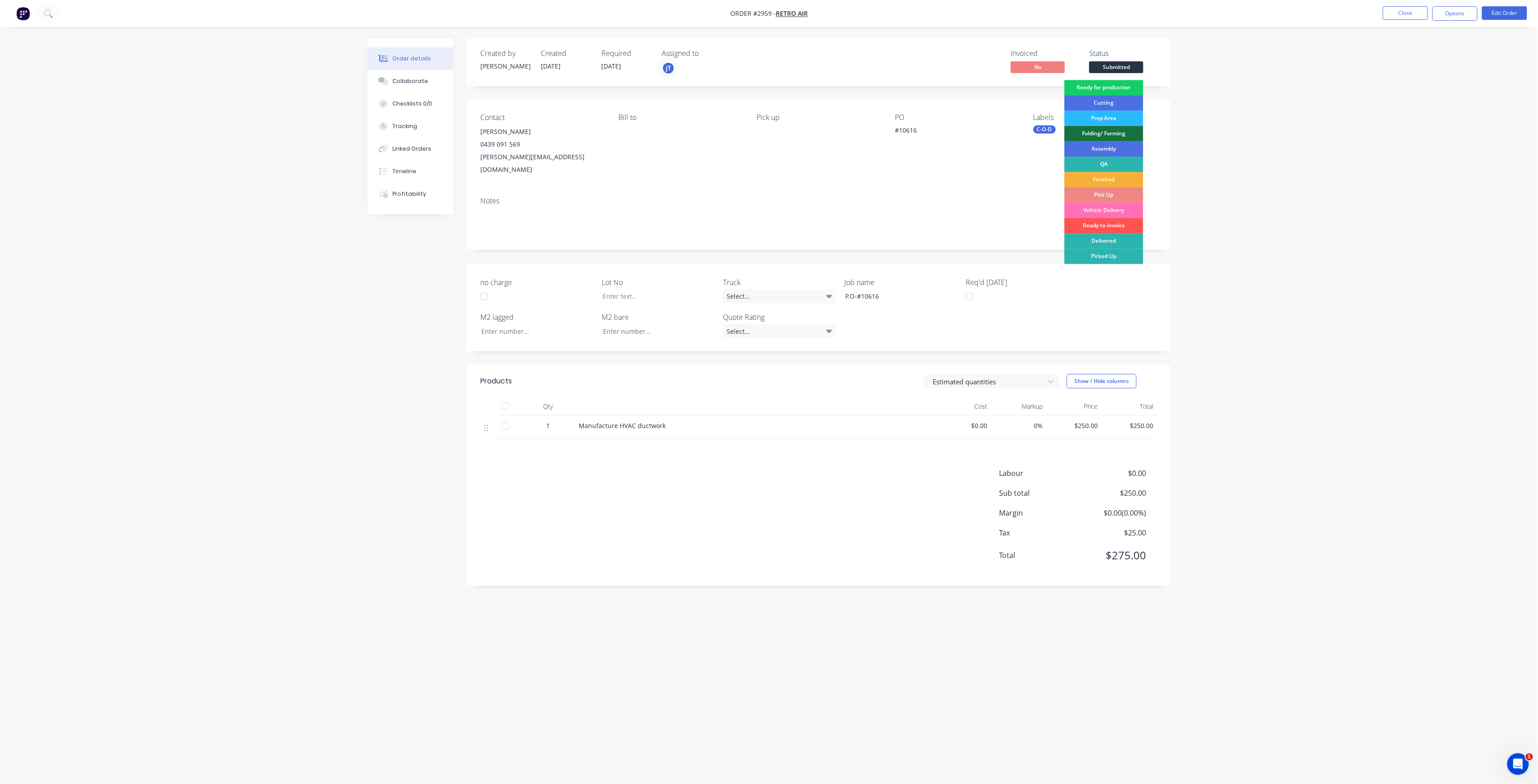
click at [1116, 86] on div "Ready for production" at bounding box center [1104, 88] width 79 height 16
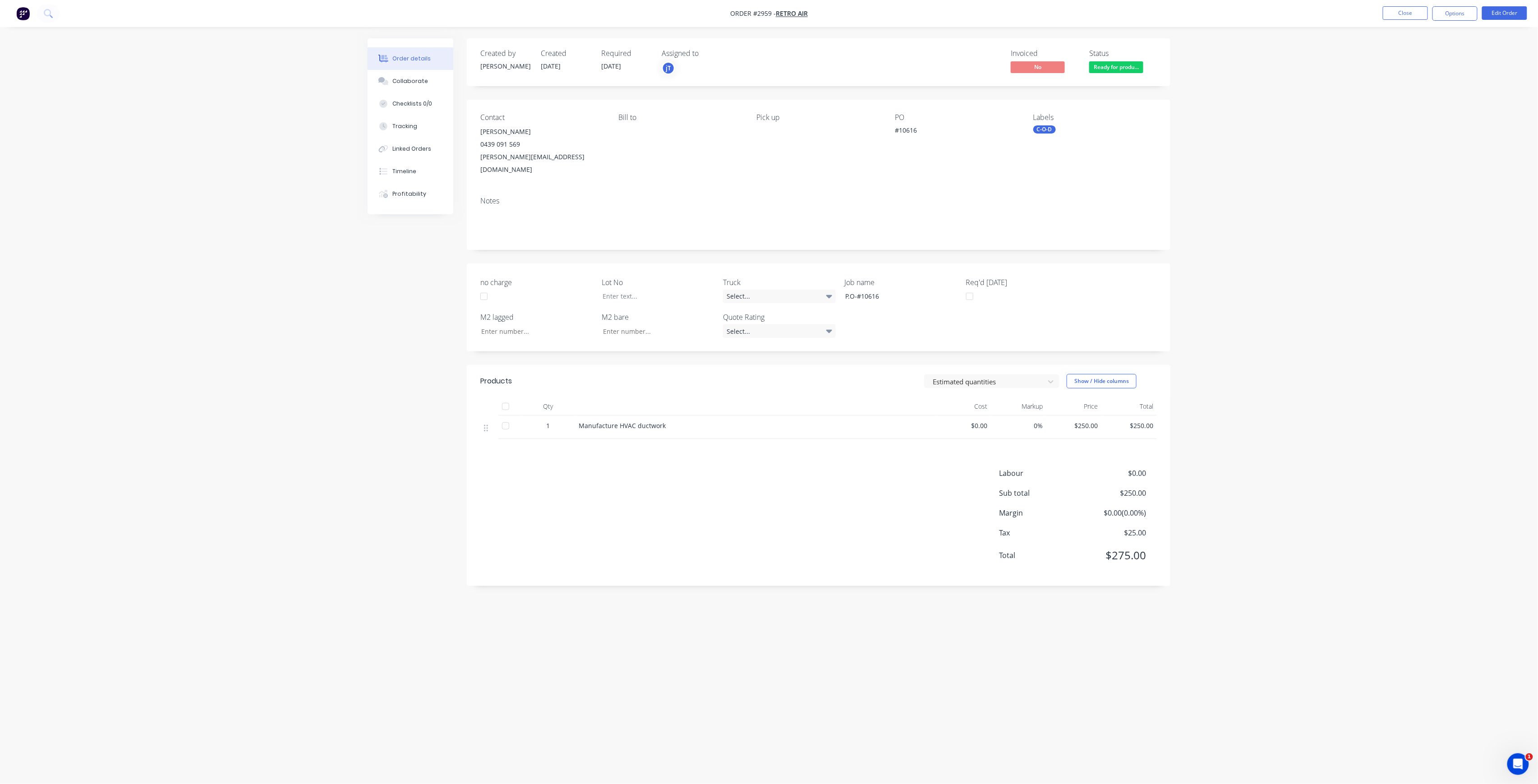
click at [1035, 132] on div "C-O-D" at bounding box center [1045, 130] width 22 height 8
click at [1160, 109] on div "Contact [PERSON_NAME] [PHONE_NUMBER] [PERSON_NAME][EMAIL_ADDRESS][DOMAIN_NAME] …" at bounding box center [819, 144] width 704 height 90
click at [1047, 129] on div "C-O-D" at bounding box center [1045, 130] width 22 height 8
type input "l"
click at [1084, 208] on div "LOT-467" at bounding box center [1073, 209] width 29 height 10
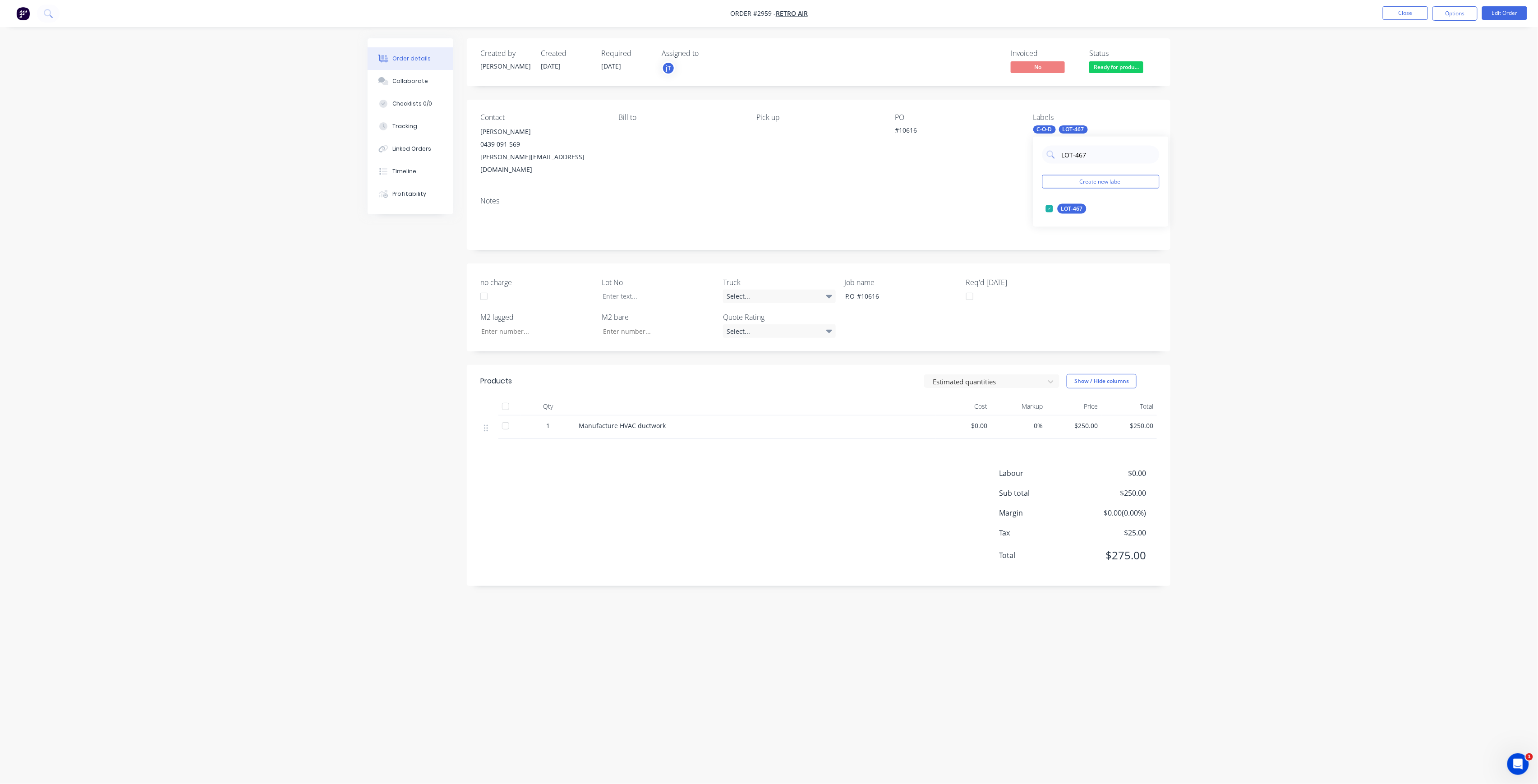
drag, startPoint x: 1090, startPoint y: 161, endPoint x: 1057, endPoint y: 172, distance: 34.8
click at [1057, 172] on div "LOT-467 Create new label LOT-467 edit" at bounding box center [1101, 181] width 136 height 91
type input "10"
click at [1086, 218] on div "10mm BI" at bounding box center [1073, 221] width 30 height 10
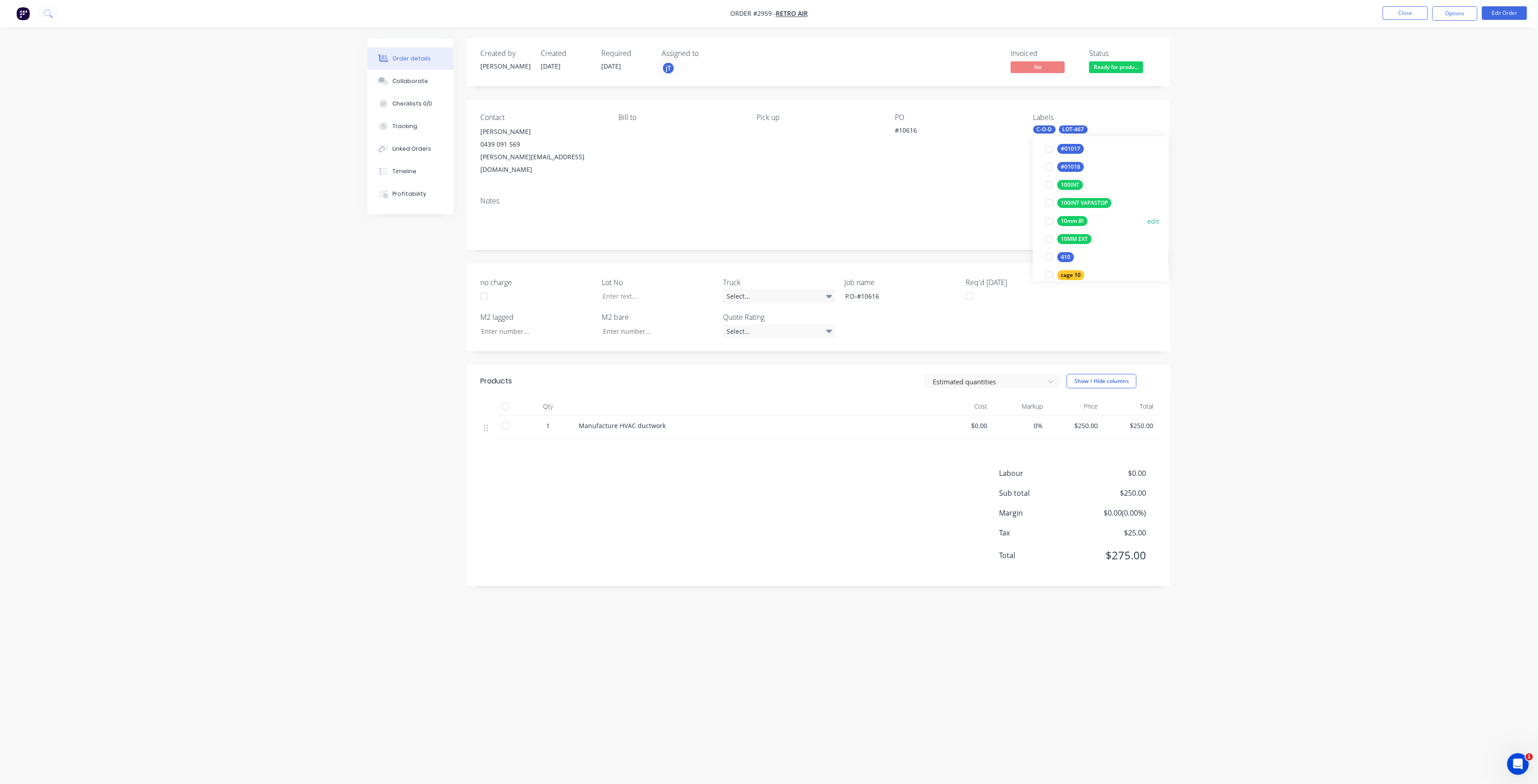
scroll to position [0, 0]
click at [927, 246] on div "Created by [PERSON_NAME] Created [DATE] Required [DATE] Assigned to jT Invoiced…" at bounding box center [819, 312] width 704 height 548
click at [1411, 13] on button "Close" at bounding box center [1405, 13] width 45 height 14
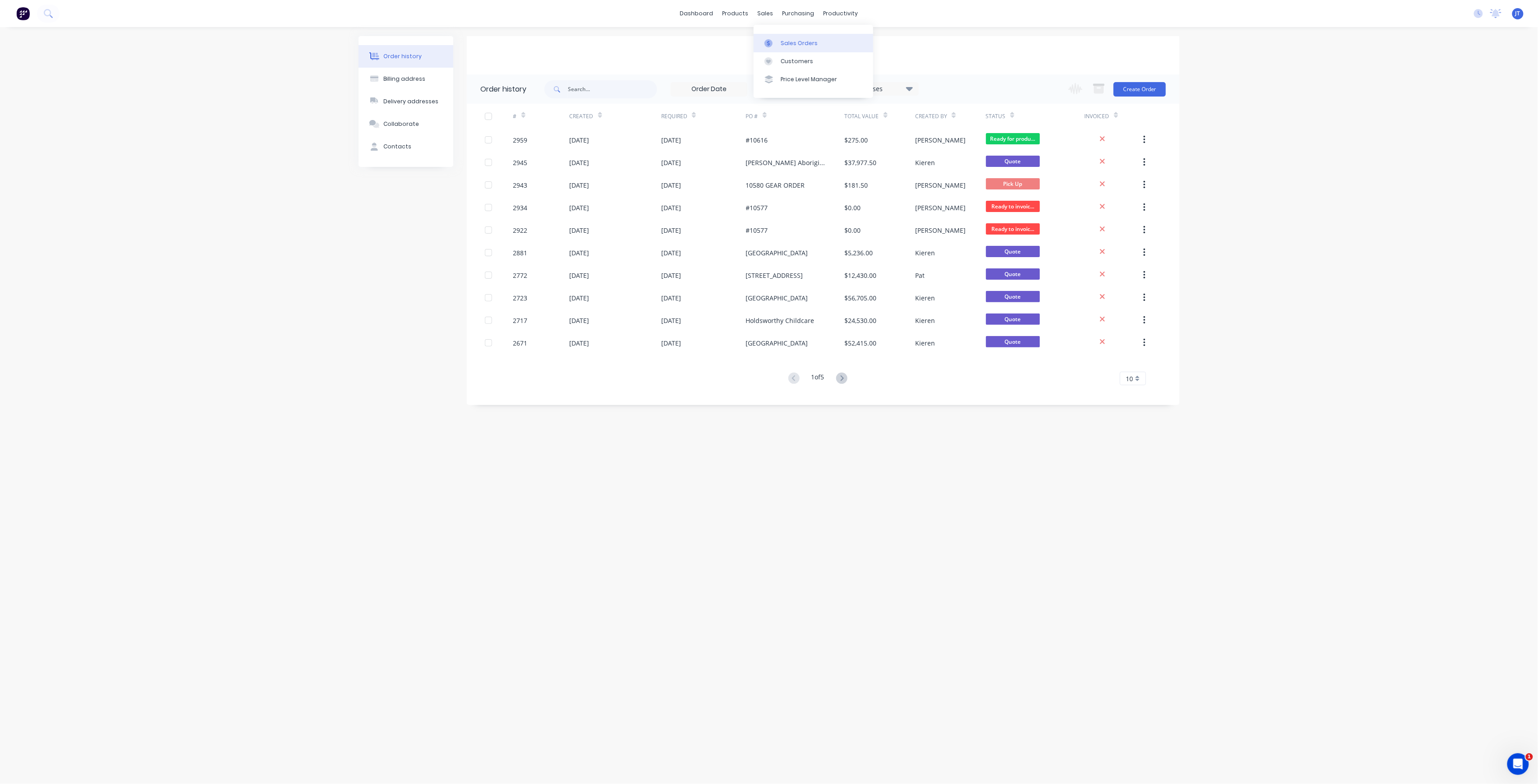
click at [783, 45] on div "Sales Orders" at bounding box center [800, 43] width 37 height 8
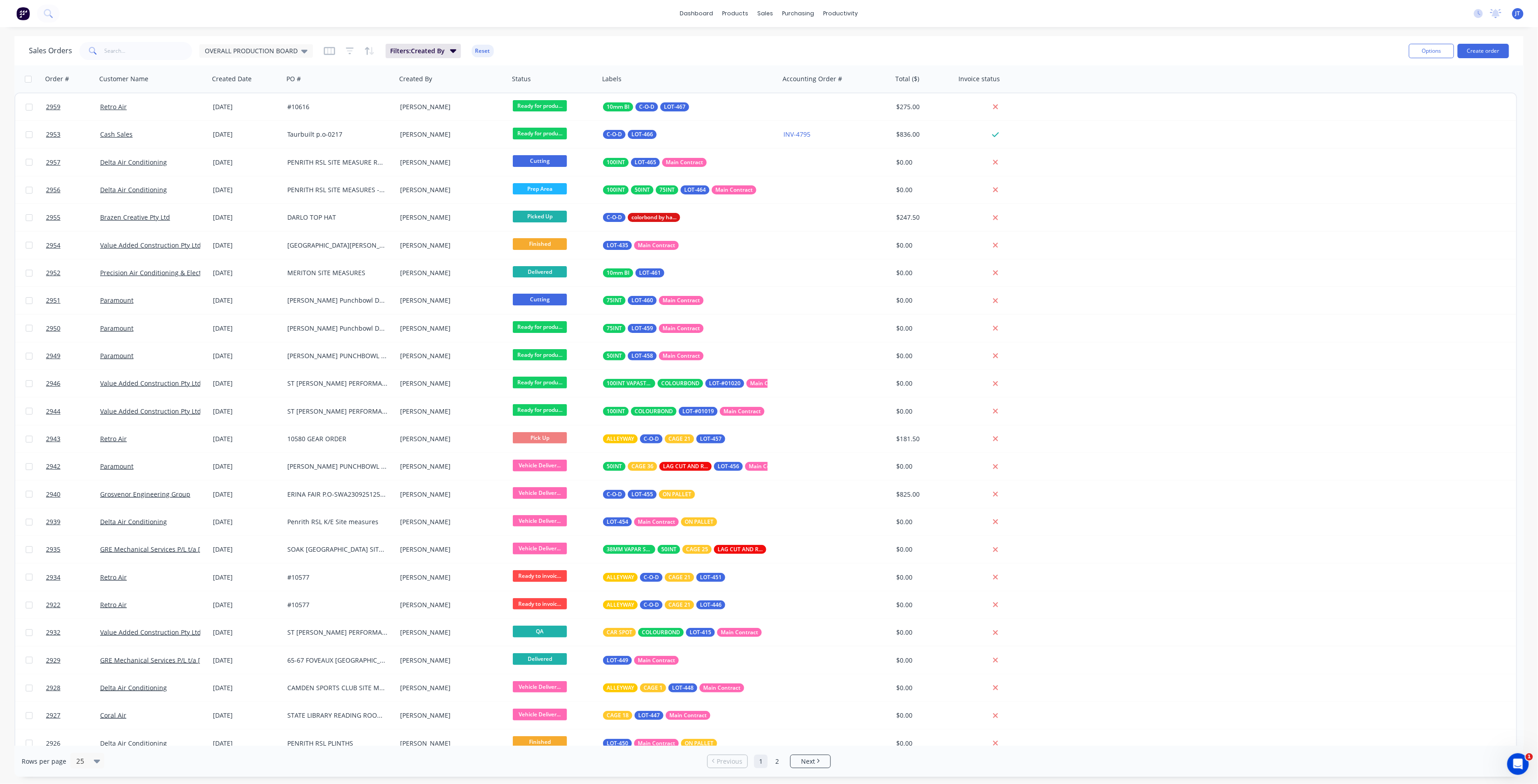
click at [1487, 60] on div "Options Create order" at bounding box center [1457, 51] width 103 height 22
click at [1489, 55] on button "Create order" at bounding box center [1483, 51] width 52 height 15
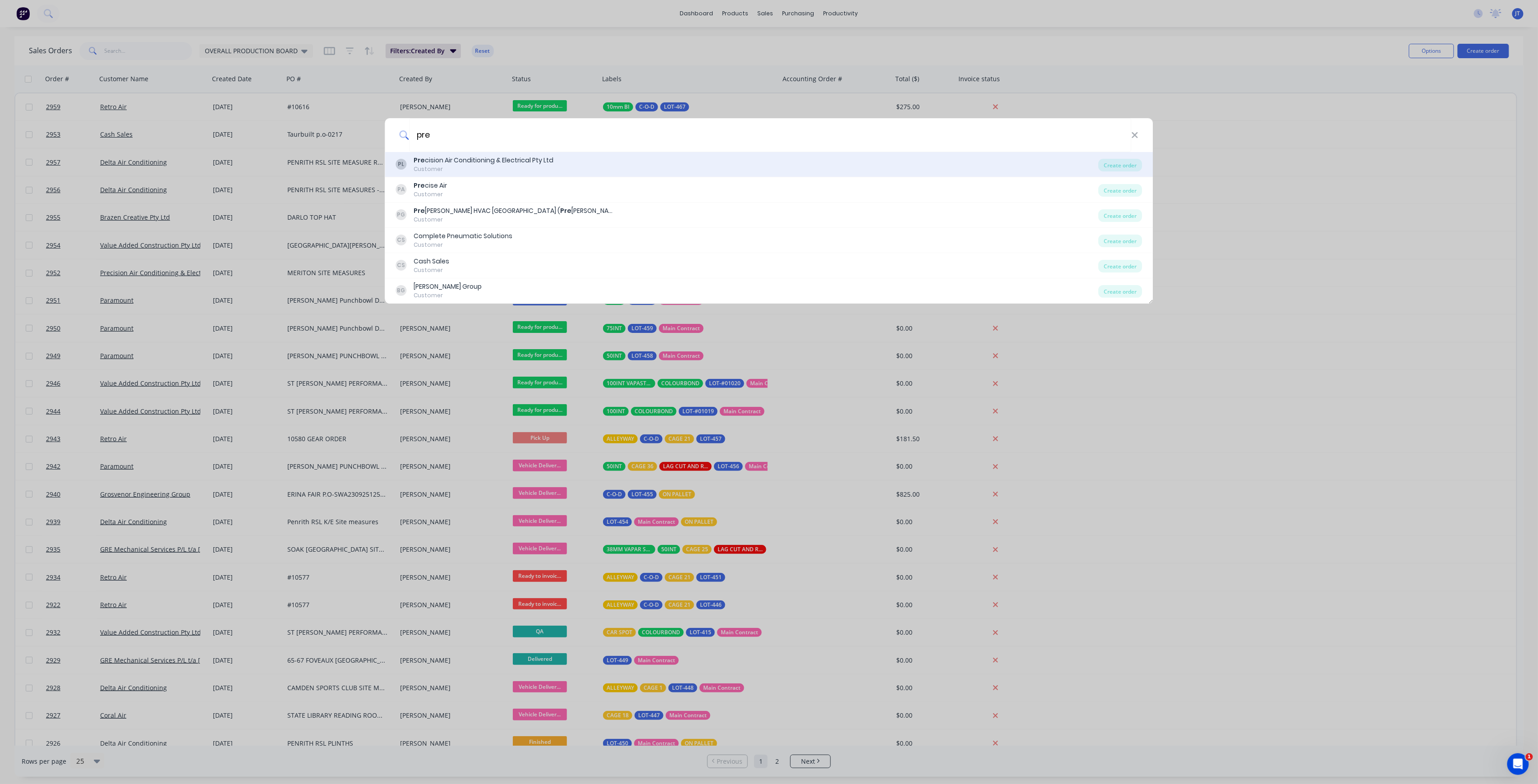
type input "pre"
click at [502, 169] on div "Customer" at bounding box center [484, 169] width 139 height 8
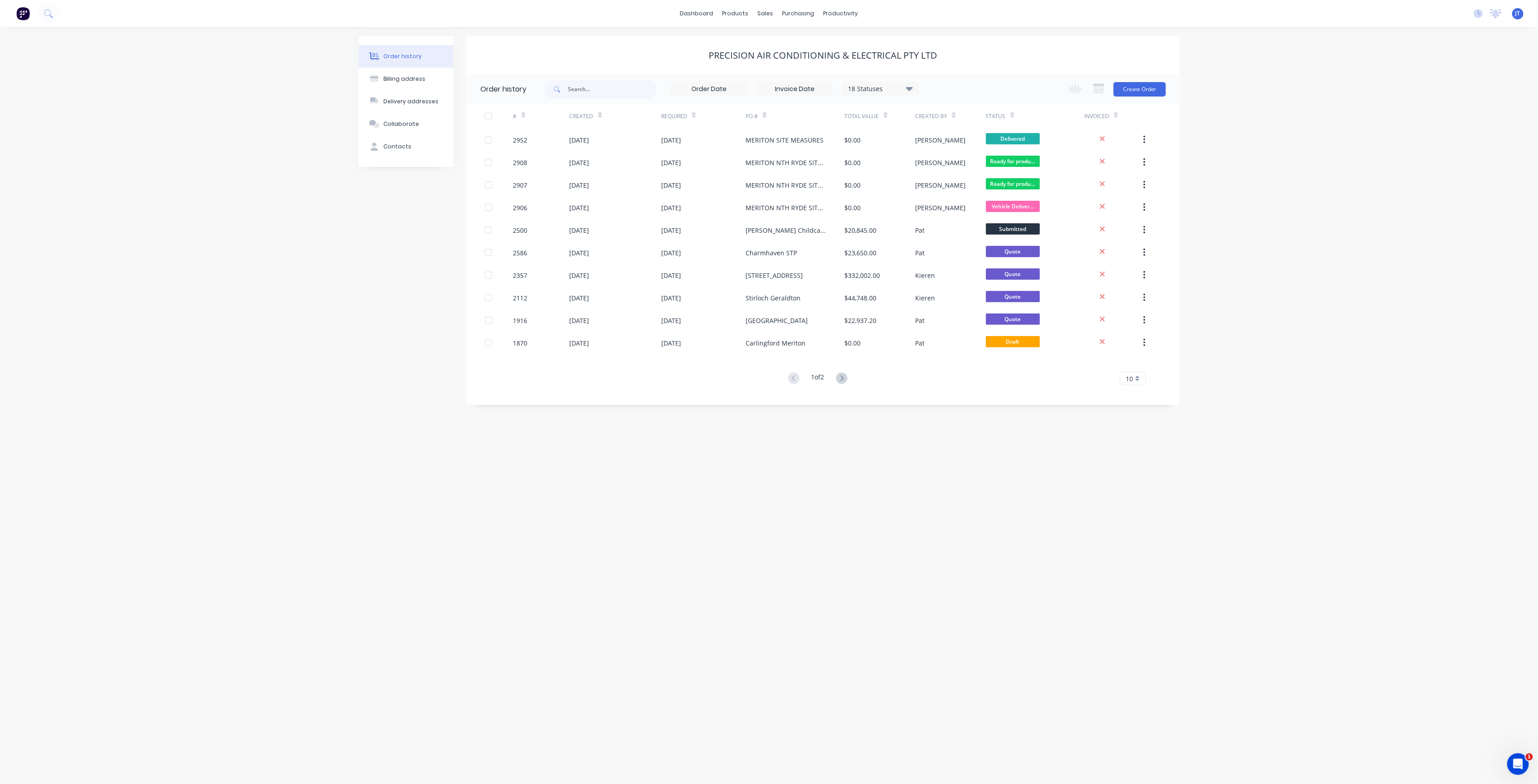
click at [1145, 98] on div "Change order status Submitted Ready for production Cutting Prep Area Folding/ F…" at bounding box center [1114, 89] width 102 height 29
click at [1153, 89] on button "Create Order" at bounding box center [1140, 89] width 53 height 15
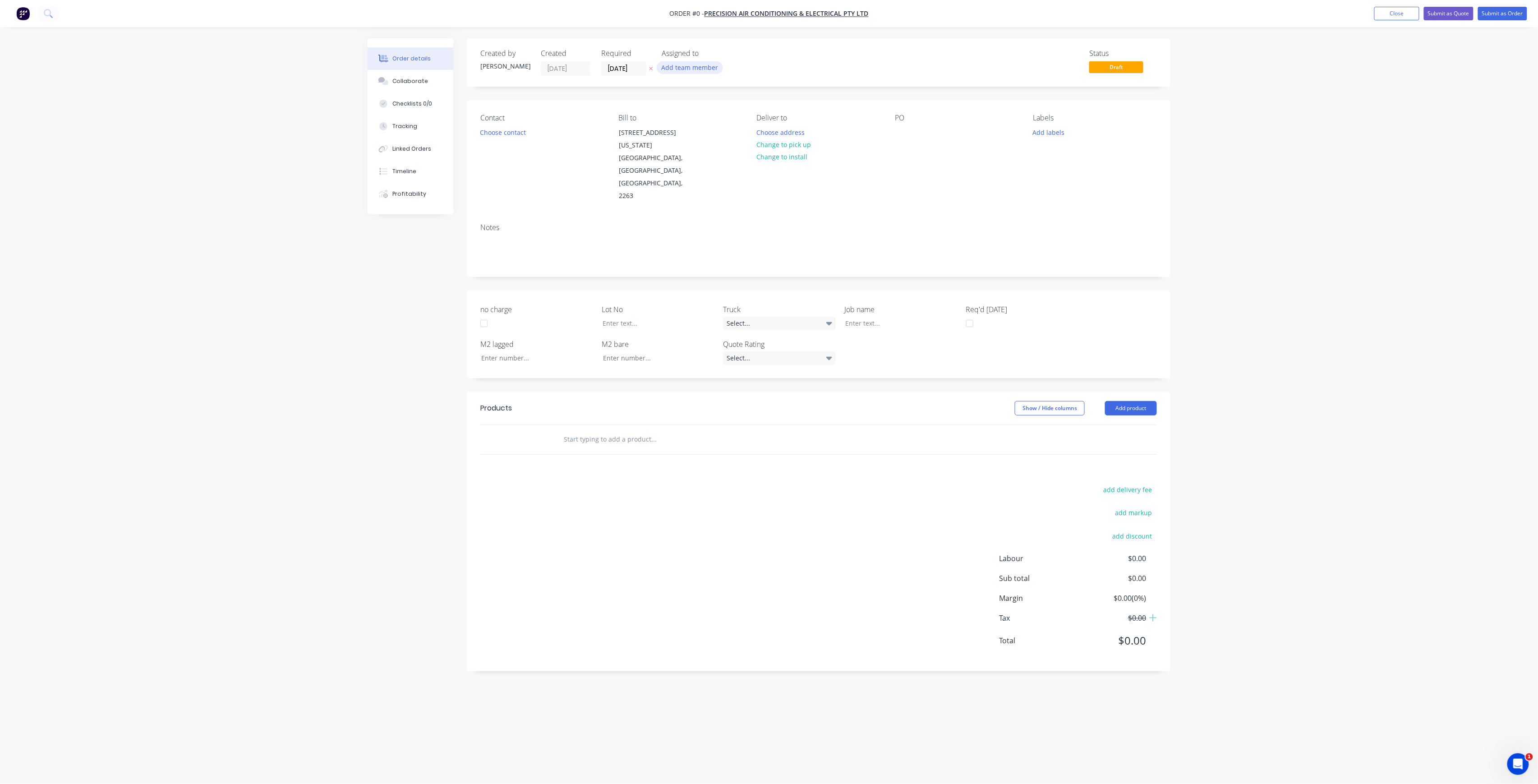
click at [708, 72] on button "Add team member" at bounding box center [690, 67] width 66 height 12
click at [719, 121] on div "[PERSON_NAME] (You)" at bounding box center [734, 118] width 91 height 10
click at [517, 137] on div "Order details Collaborate Checklists 0/0 Tracking Linked Orders Timeline Profit…" at bounding box center [769, 374] width 821 height 673
click at [519, 129] on button "Choose contact" at bounding box center [503, 132] width 56 height 12
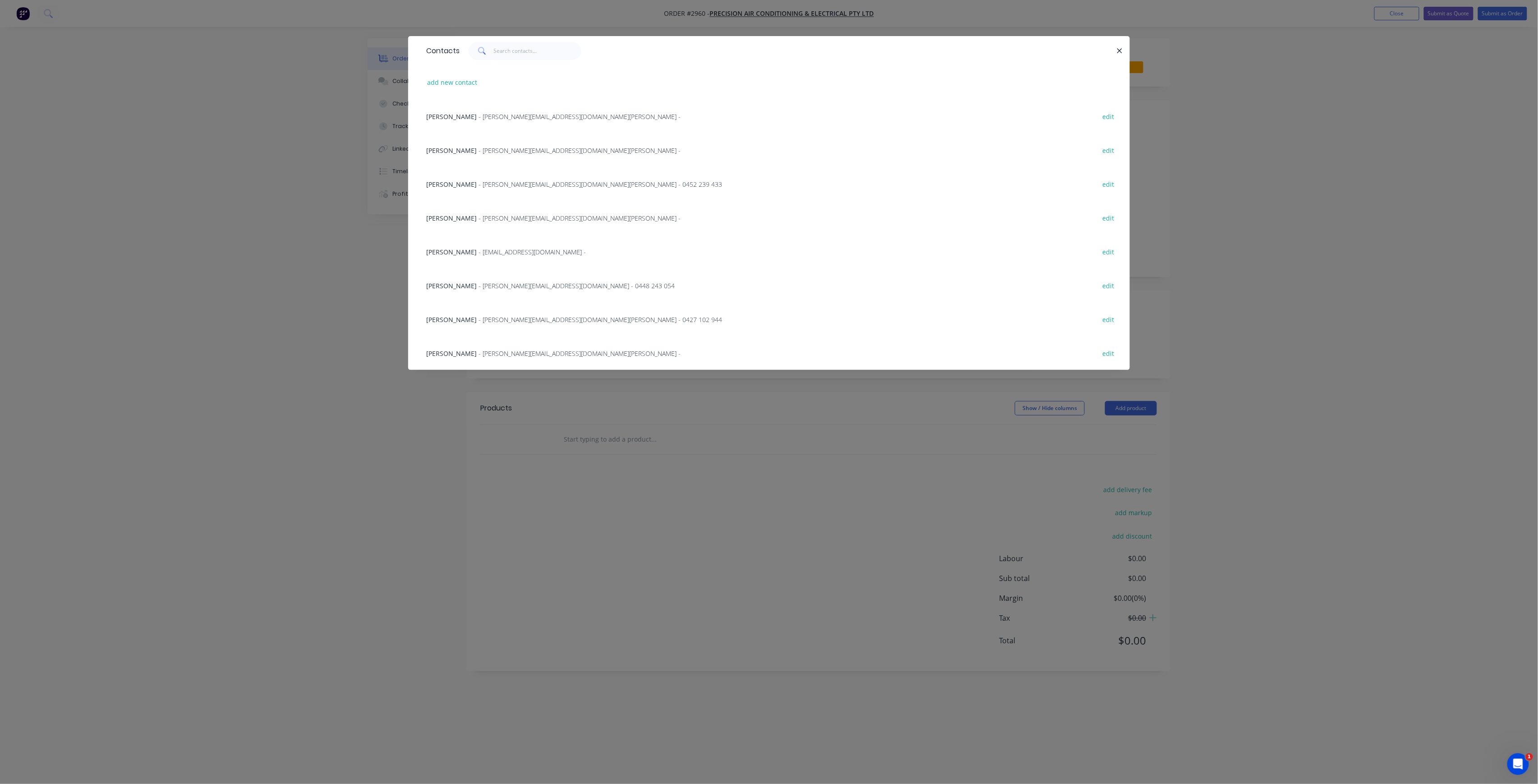
click at [499, 284] on span "- [PERSON_NAME][EMAIL_ADDRESS][DOMAIN_NAME] - 0448 243 054" at bounding box center [576, 286] width 196 height 9
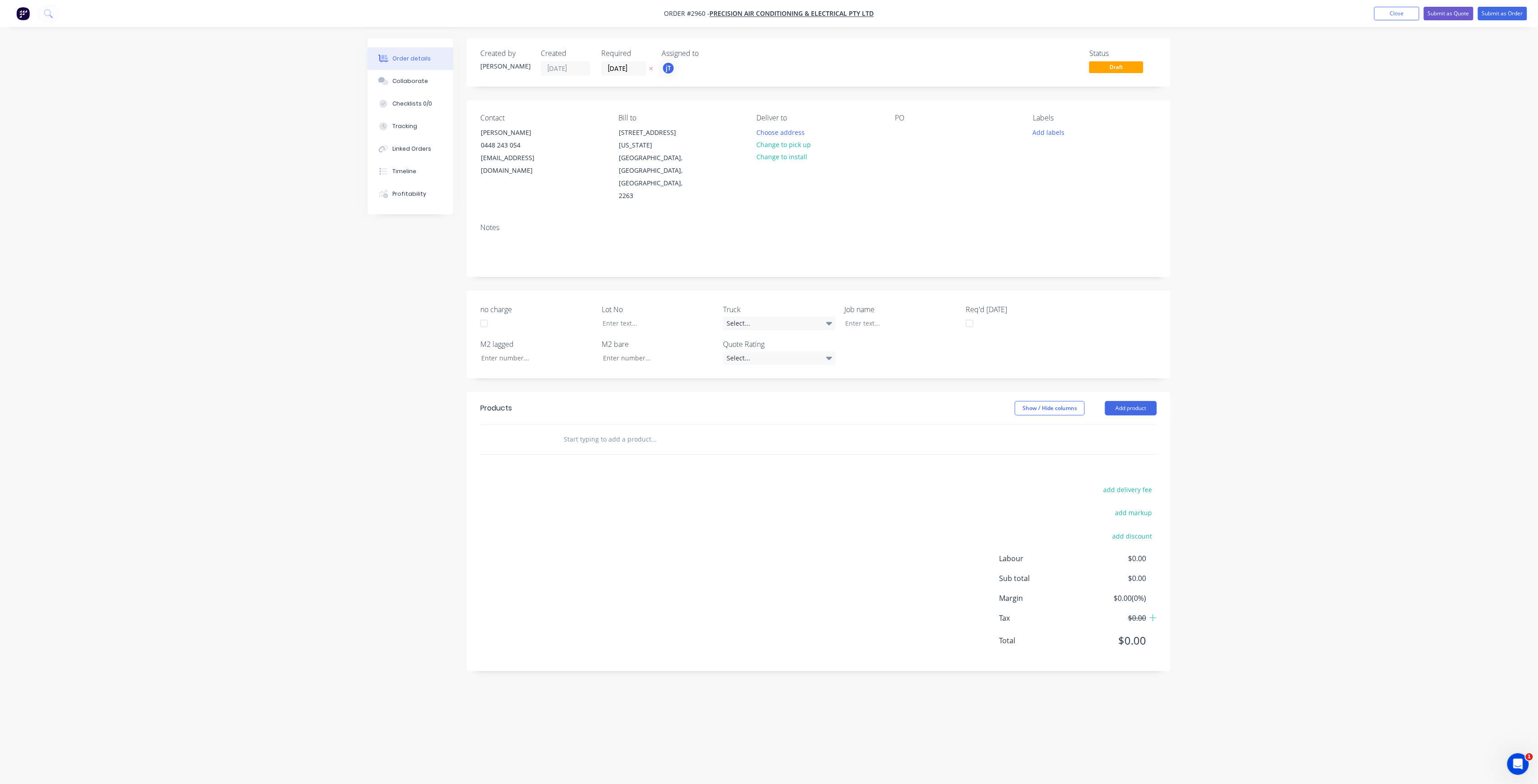
click at [483, 169] on div "Contact [PERSON_NAME] [PHONE_NUMBER] [EMAIL_ADDRESS][DOMAIN_NAME] Bill to [STRE…" at bounding box center [819, 158] width 704 height 116
click at [512, 151] on div "0448 243 054" at bounding box center [518, 144] width 75 height 13
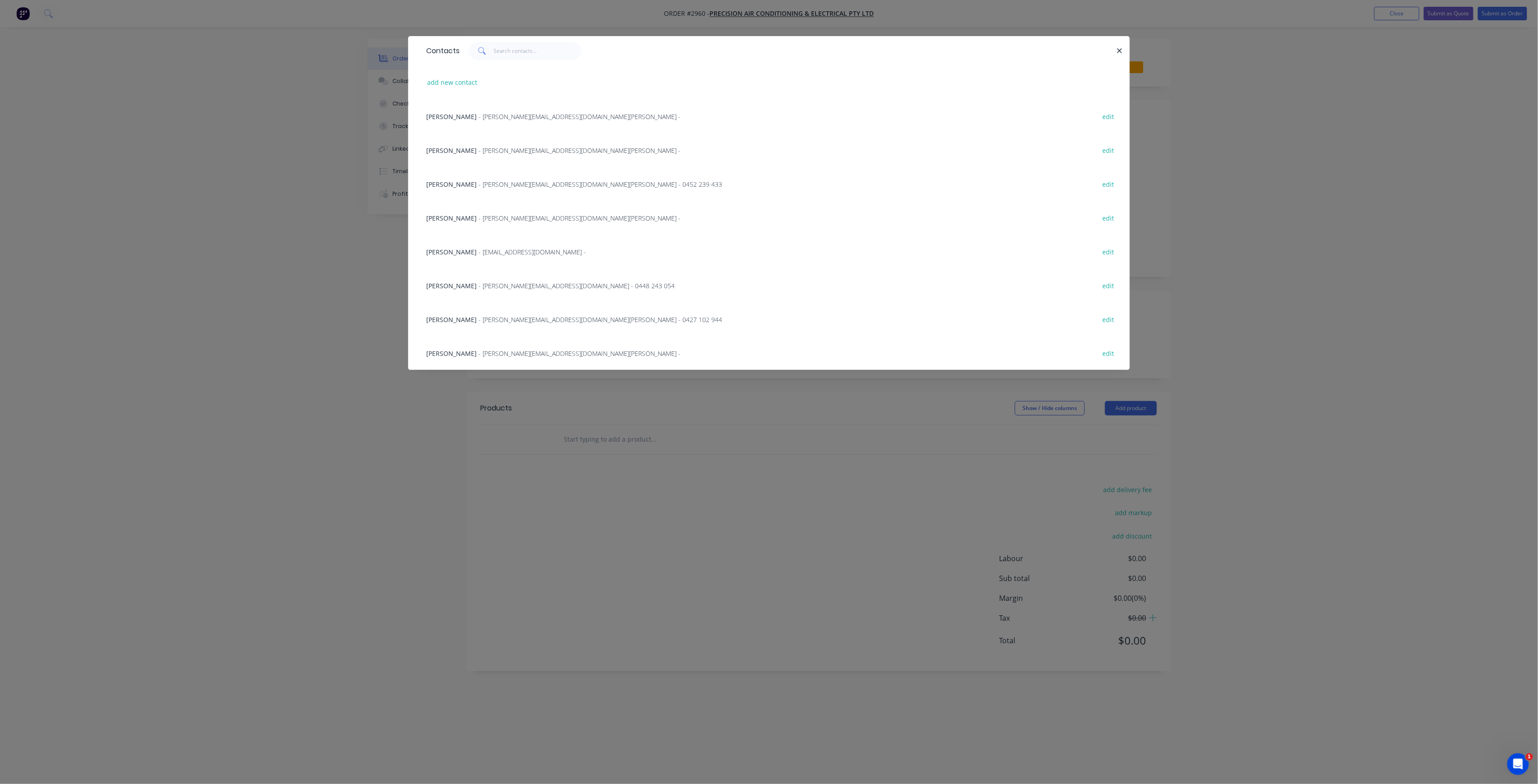
click at [517, 149] on span "- [PERSON_NAME][EMAIL_ADDRESS][DOMAIN_NAME][PERSON_NAME] -" at bounding box center [579, 150] width 202 height 9
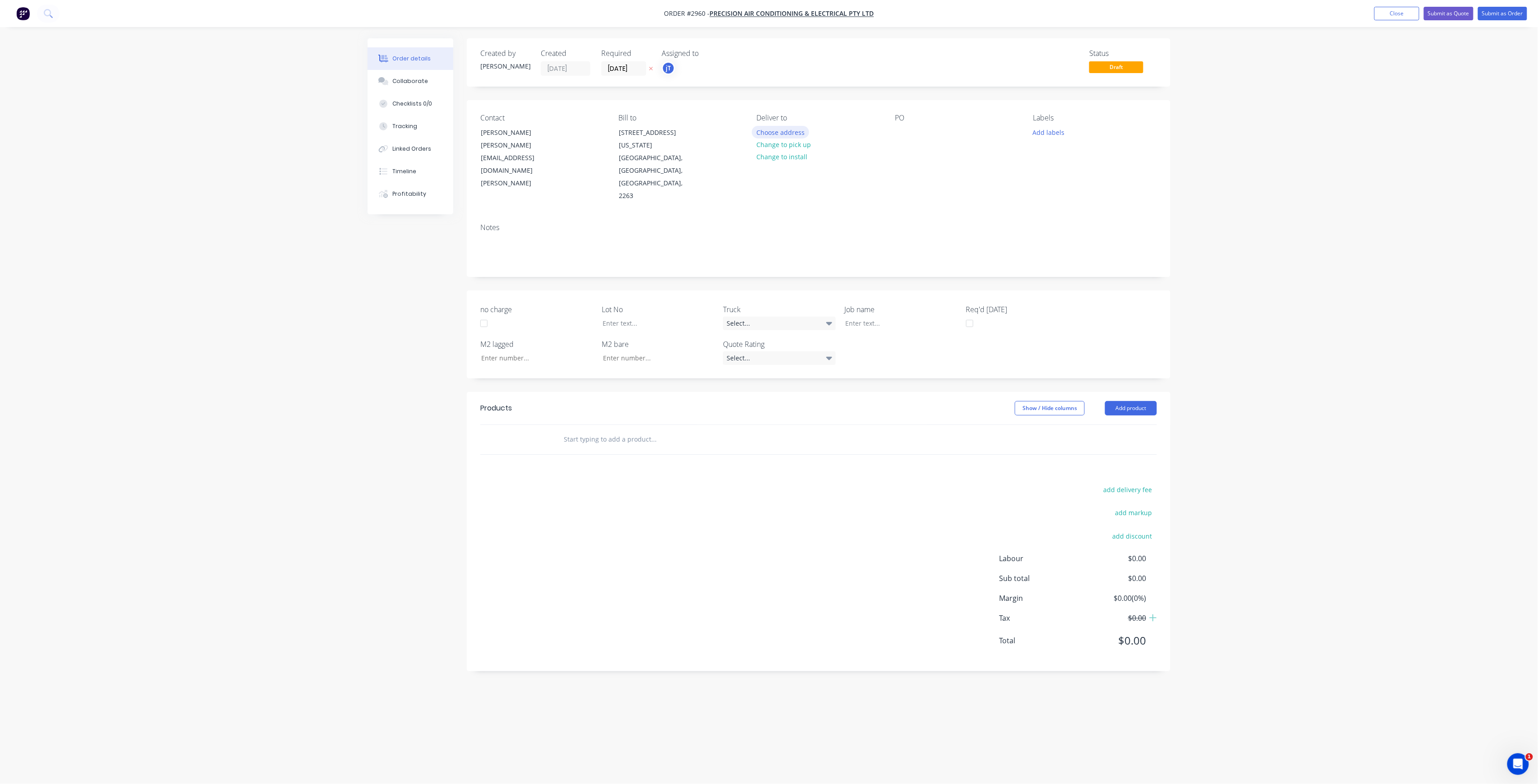
click at [795, 128] on button "Choose address" at bounding box center [780, 132] width 58 height 12
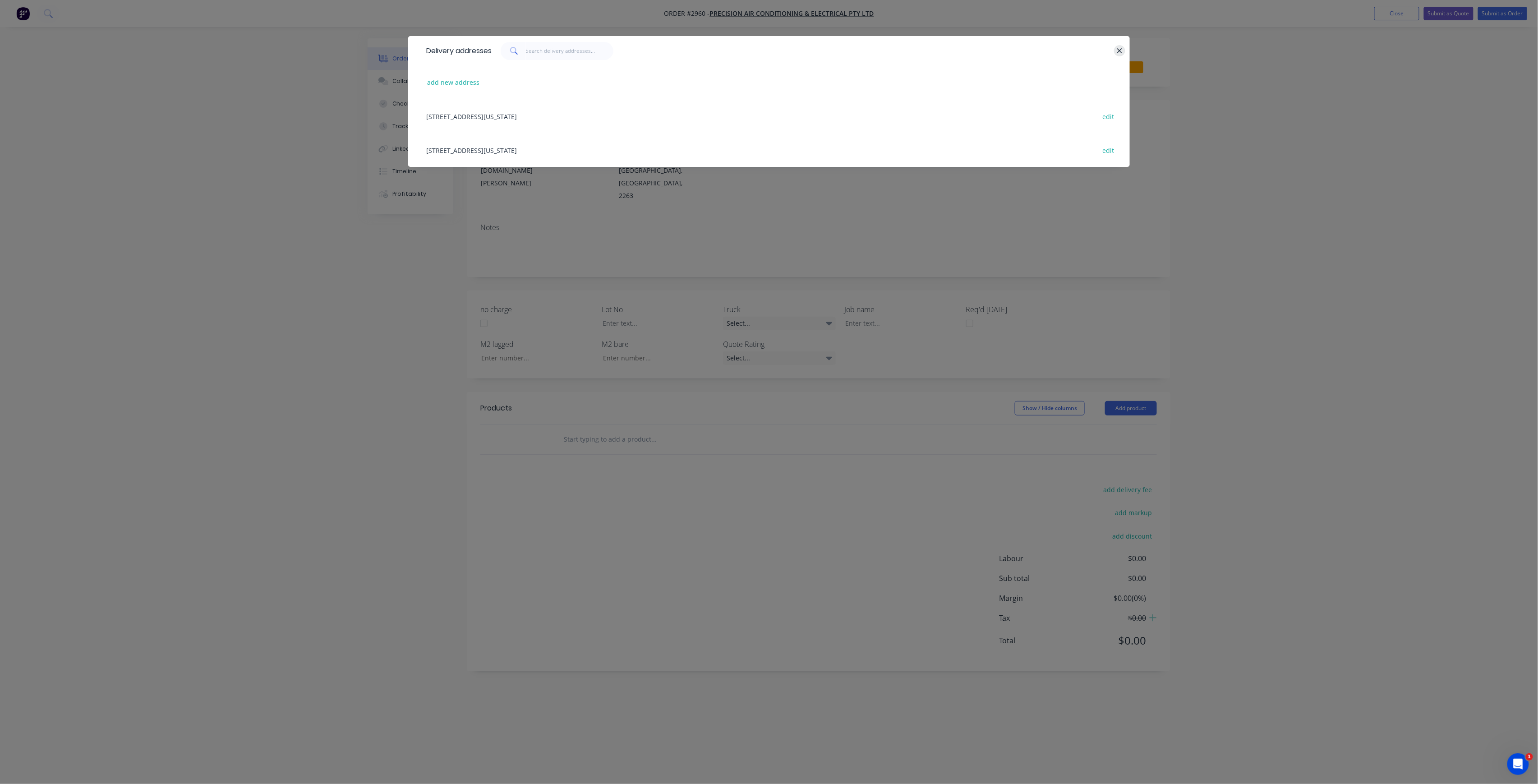
click at [1124, 53] on button "button" at bounding box center [1121, 51] width 12 height 12
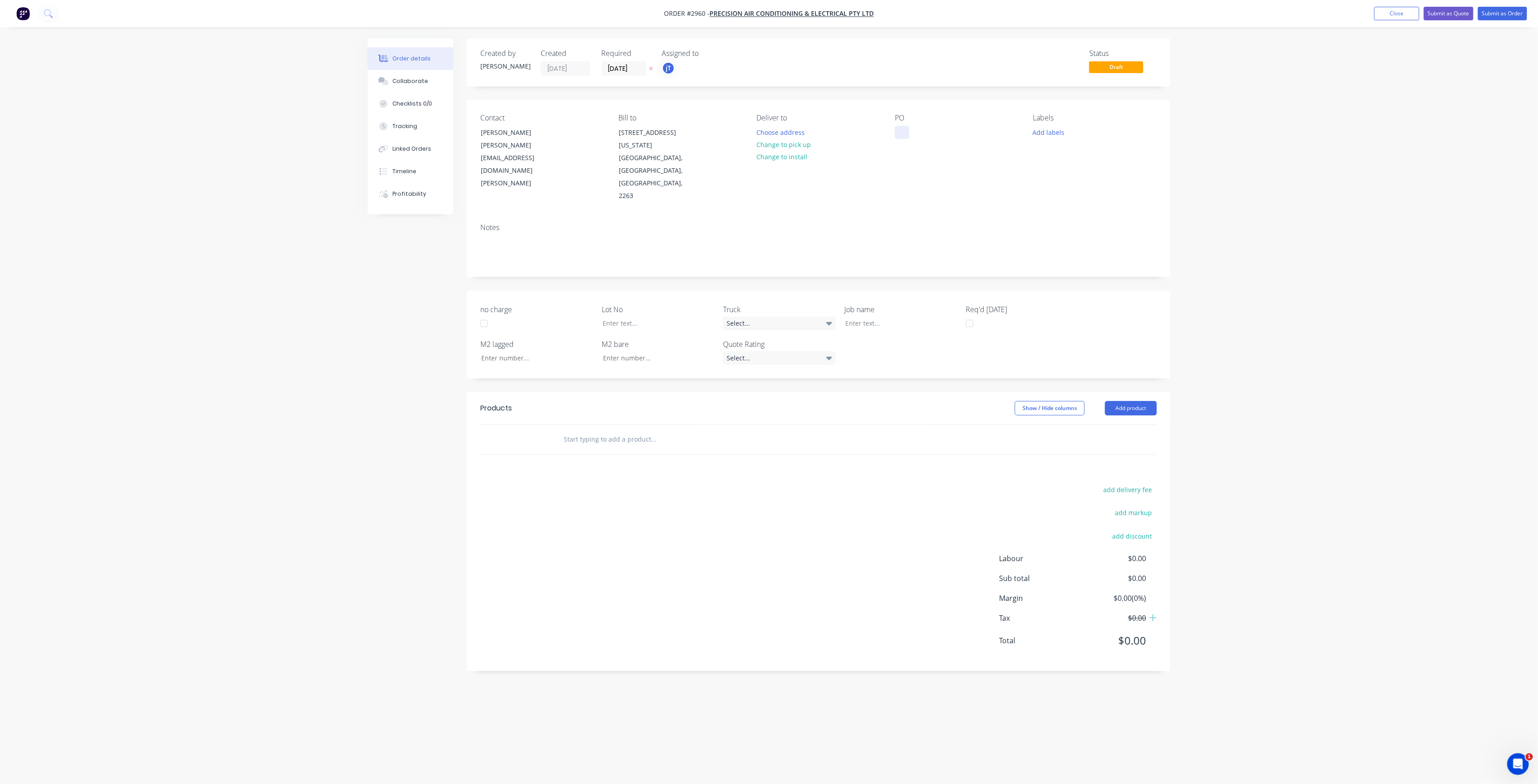
click at [903, 134] on div at bounding box center [902, 132] width 15 height 13
click at [907, 139] on div "MERITON SC PLANTROOM" at bounding box center [927, 137] width 63 height 22
click at [950, 129] on div "MERITON C PLANTROOM" at bounding box center [925, 137] width 59 height 22
click at [1032, 136] on button "Add labels" at bounding box center [1048, 132] width 42 height 12
click at [1128, 152] on input "text" at bounding box center [1108, 159] width 95 height 19
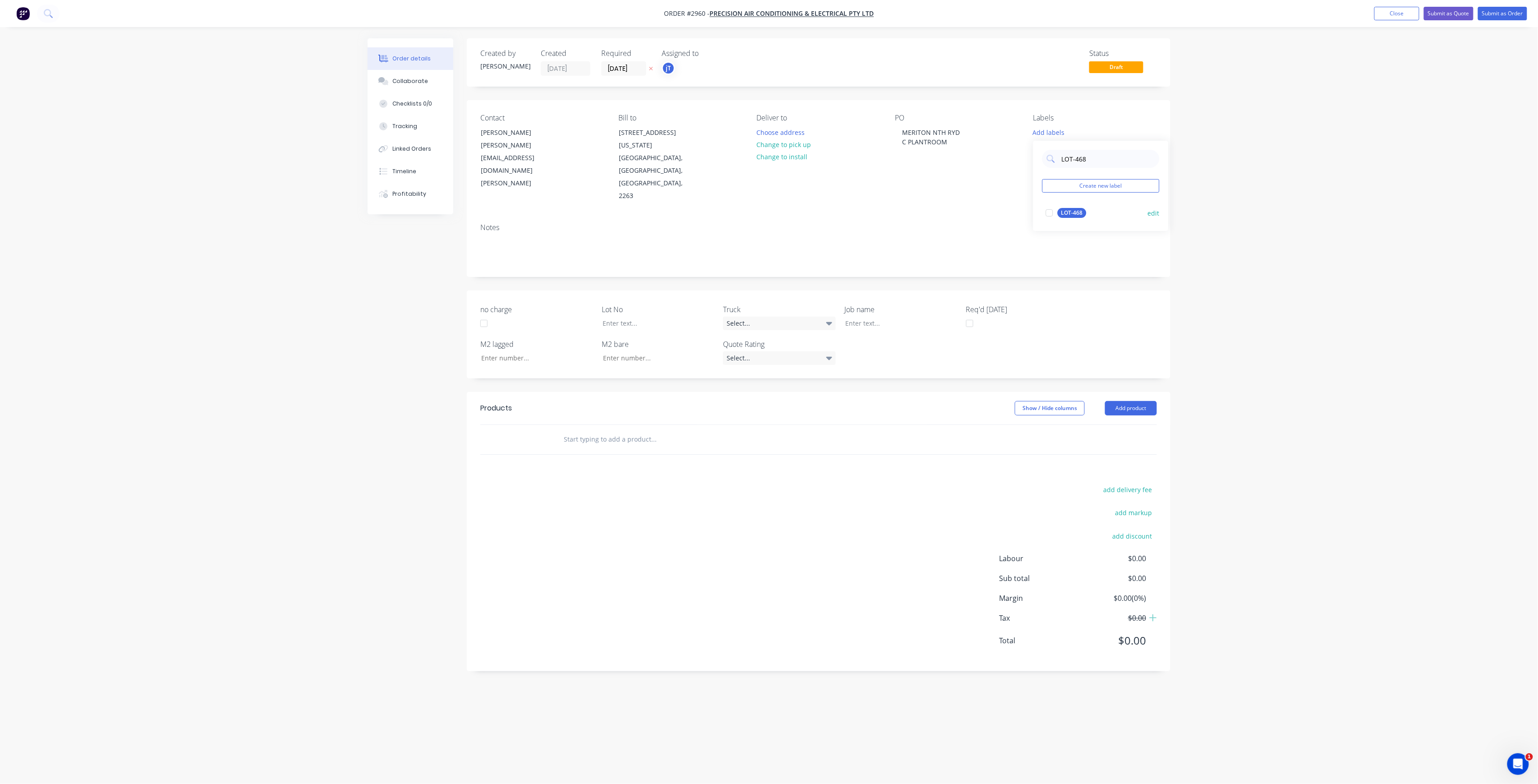
click at [1074, 206] on div "LOT-468 edit" at bounding box center [1101, 213] width 117 height 19
click at [1070, 216] on div "LOT-468" at bounding box center [1073, 213] width 29 height 10
drag, startPoint x: 1097, startPoint y: 158, endPoint x: 1061, endPoint y: 174, distance: 39.4
click at [1061, 174] on div "LOT-468 Create new label LOT-468 edit" at bounding box center [1101, 181] width 136 height 91
type input "MAIN"
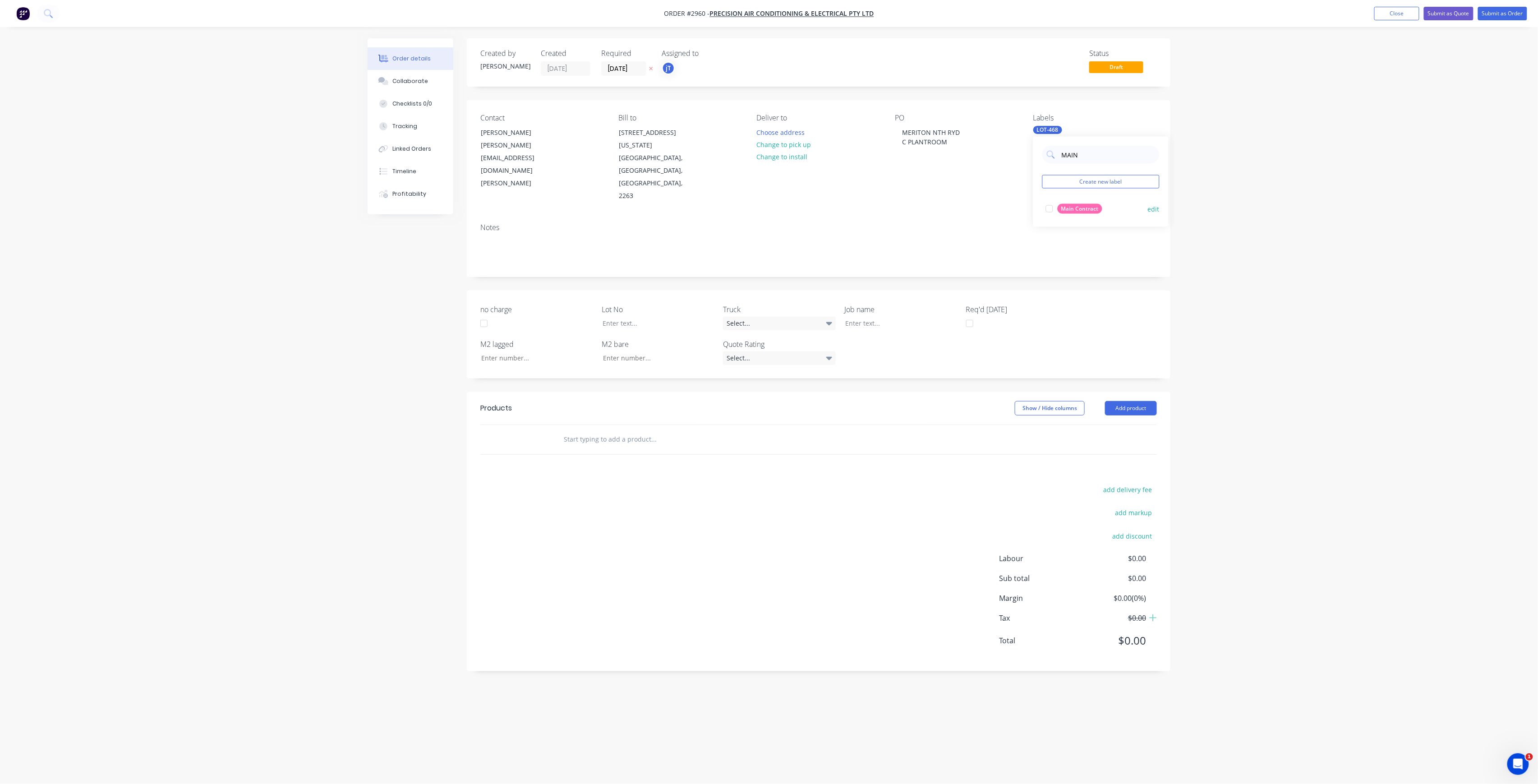
click at [1079, 204] on div "Main Contract" at bounding box center [1081, 209] width 45 height 10
click at [636, 317] on div at bounding box center [652, 323] width 113 height 13
drag, startPoint x: 950, startPoint y: 141, endPoint x: 905, endPoint y: 136, distance: 45.3
click at [905, 136] on div "MERITON NTH RYD C PLANTROOM" at bounding box center [931, 137] width 72 height 22
copy div "MERITON NTH RYD C PLANTROOM"
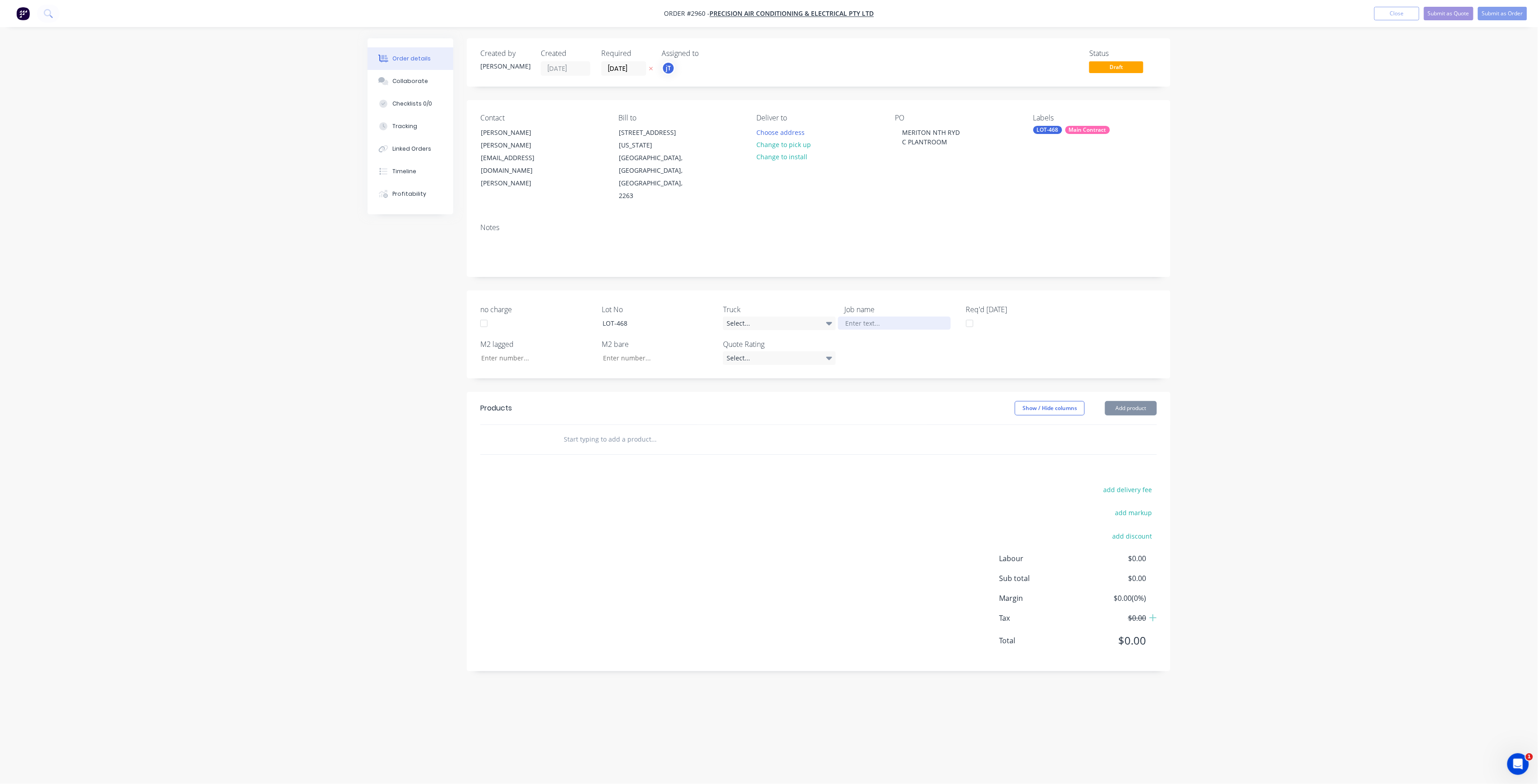
click at [868, 317] on div at bounding box center [894, 323] width 113 height 13
paste div
click at [576, 440] on input "text" at bounding box center [653, 449] width 180 height 19
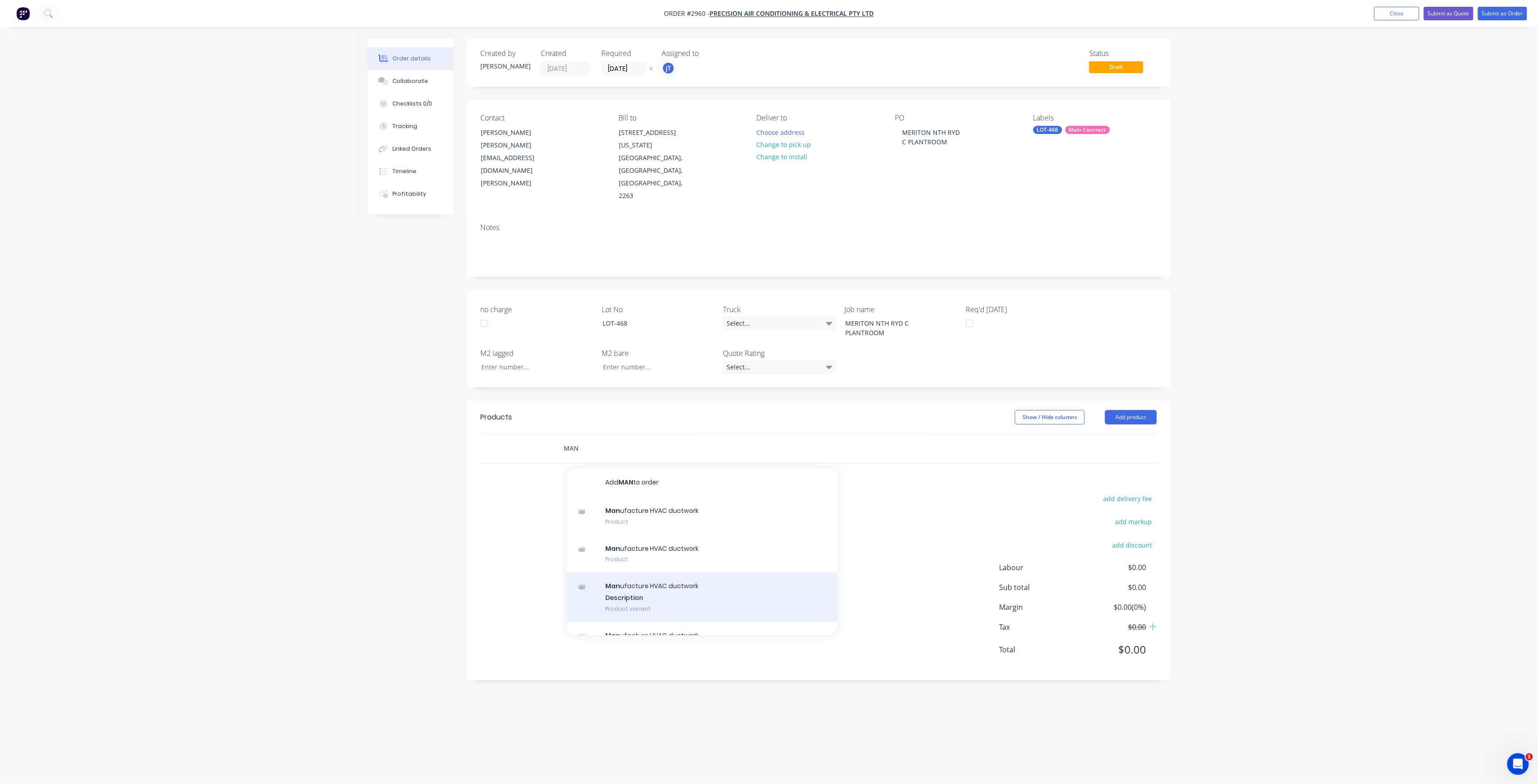
type input "MAN"
click at [647, 572] on div "Man ufacture HVAC ductwork Description Product variant" at bounding box center [702, 597] width 271 height 50
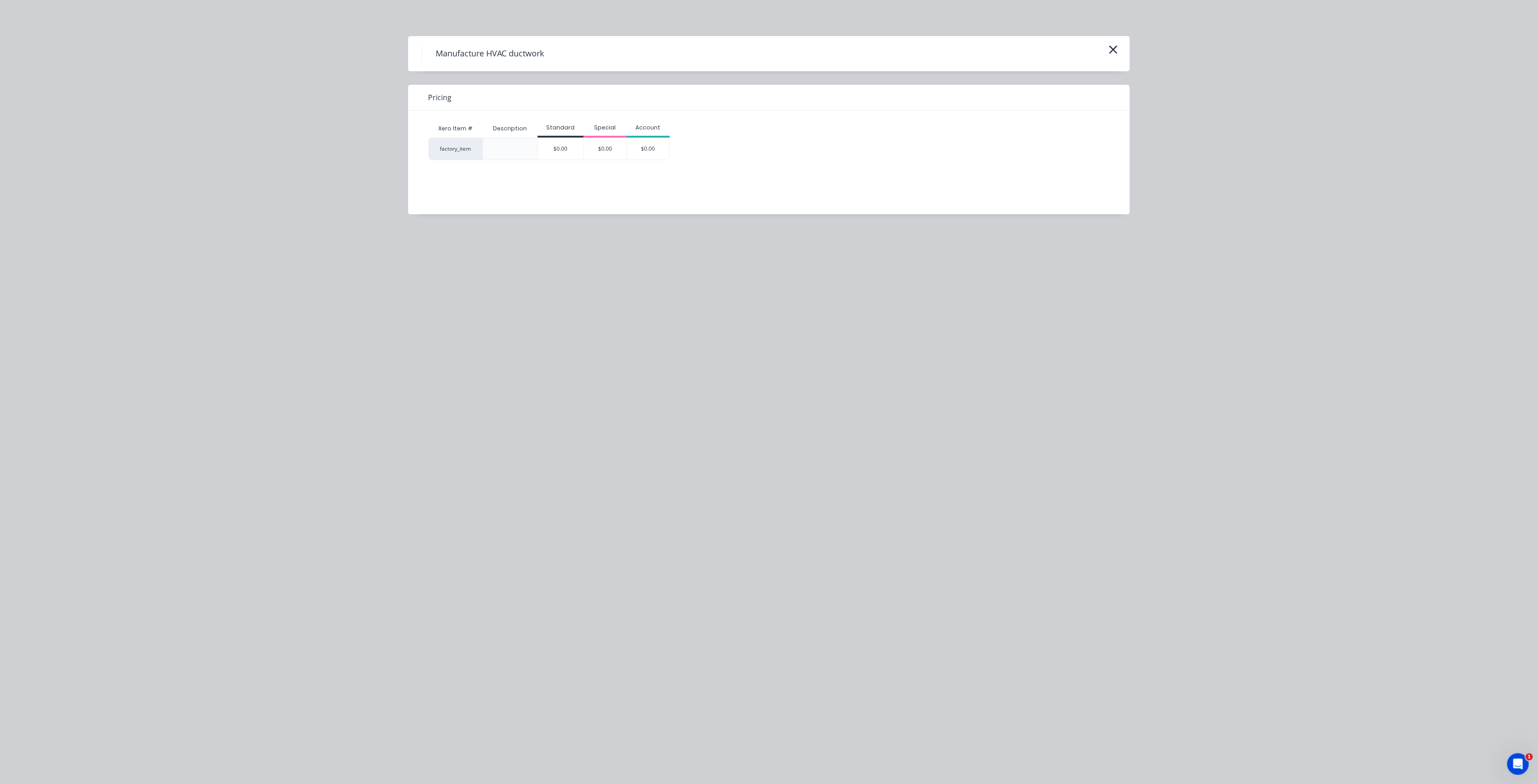
click at [559, 161] on div "Xero Item # Description Standard Special Account factory_item $0.00 $0.00 $0.00" at bounding box center [763, 155] width 708 height 91
click at [562, 138] on div "$0.00" at bounding box center [561, 149] width 46 height 21
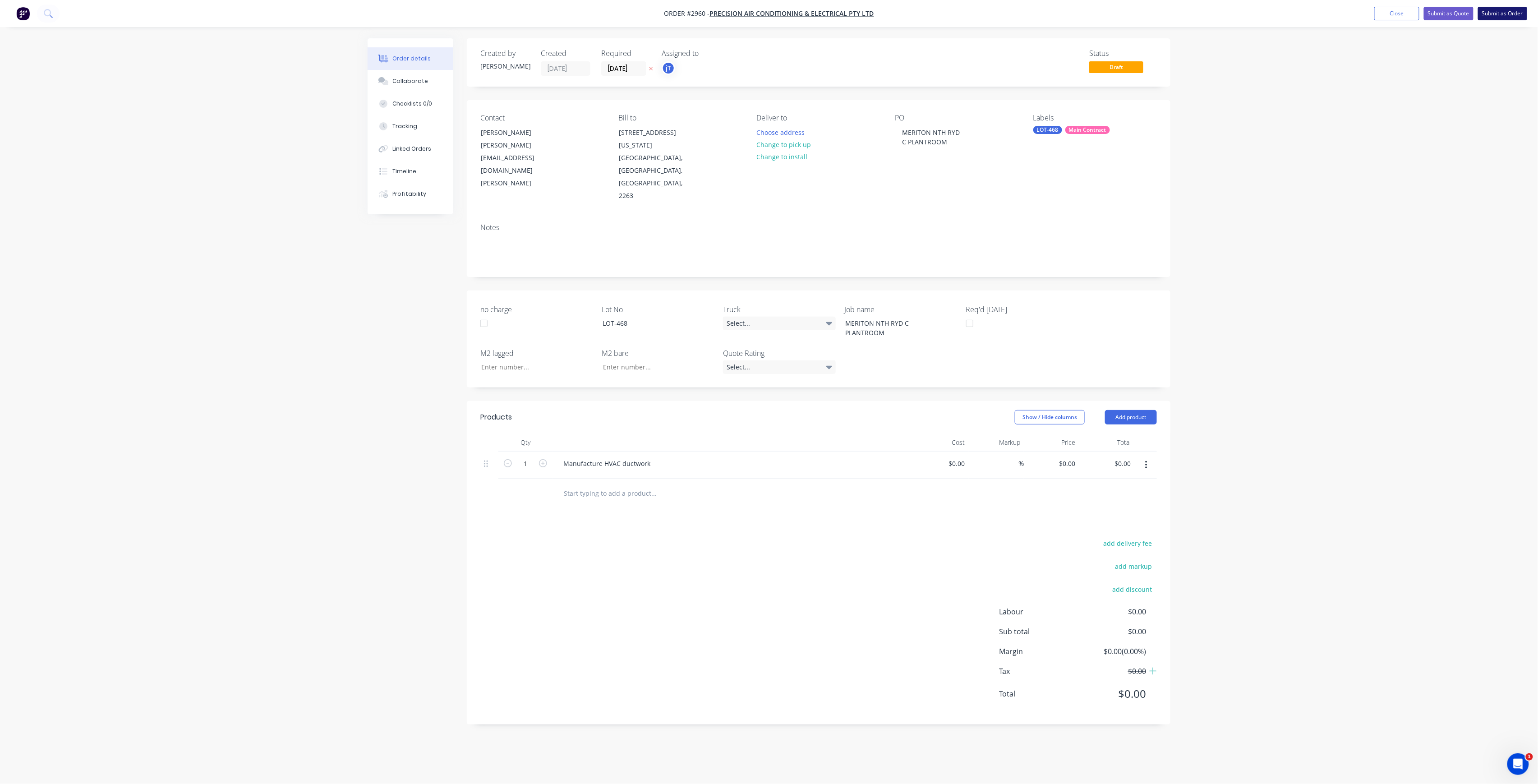
click at [1502, 13] on button "Submit as Order" at bounding box center [1503, 14] width 49 height 14
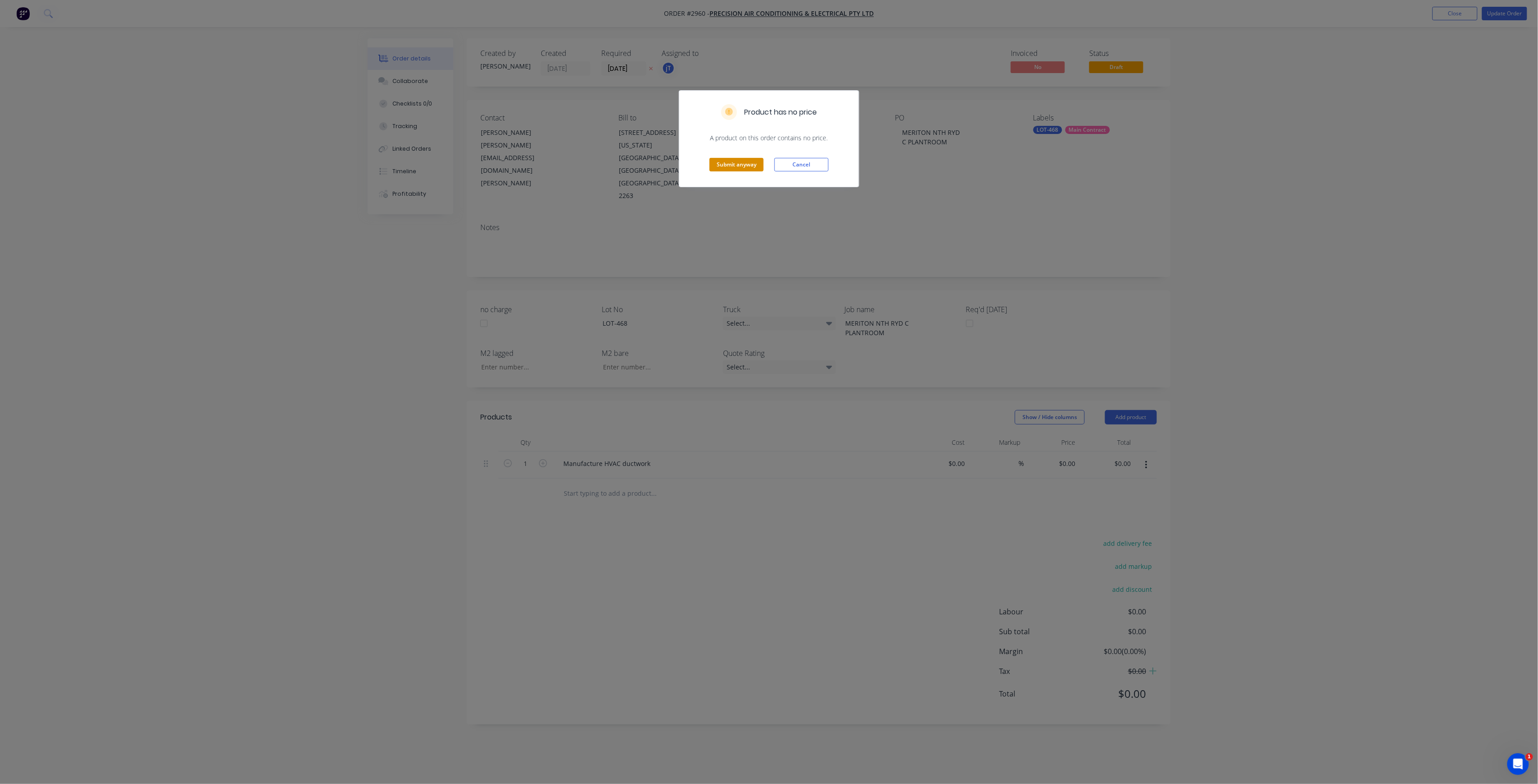
click at [738, 163] on button "Submit anyway" at bounding box center [737, 165] width 55 height 14
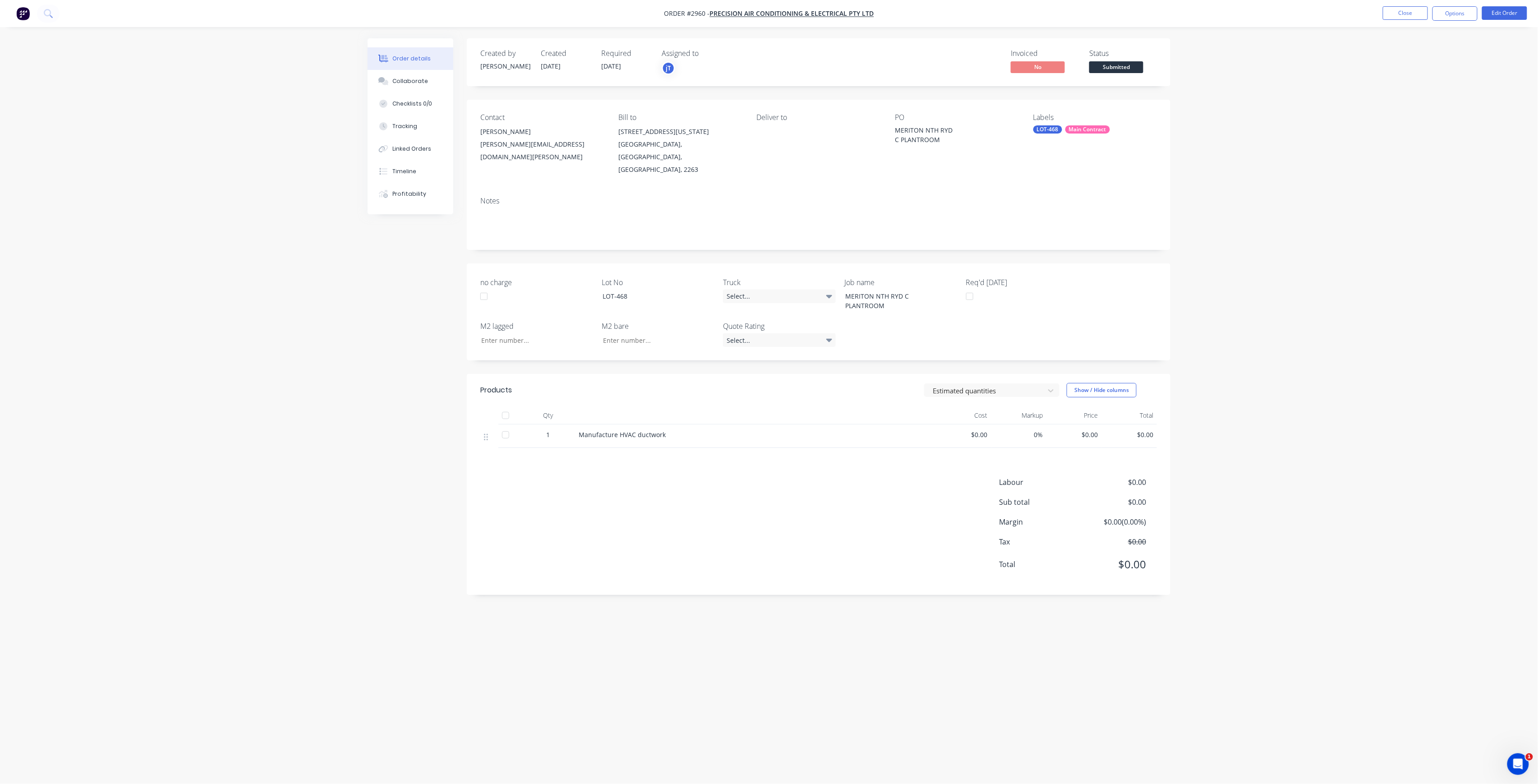
click at [1122, 61] on span "Submitted" at bounding box center [1117, 67] width 55 height 12
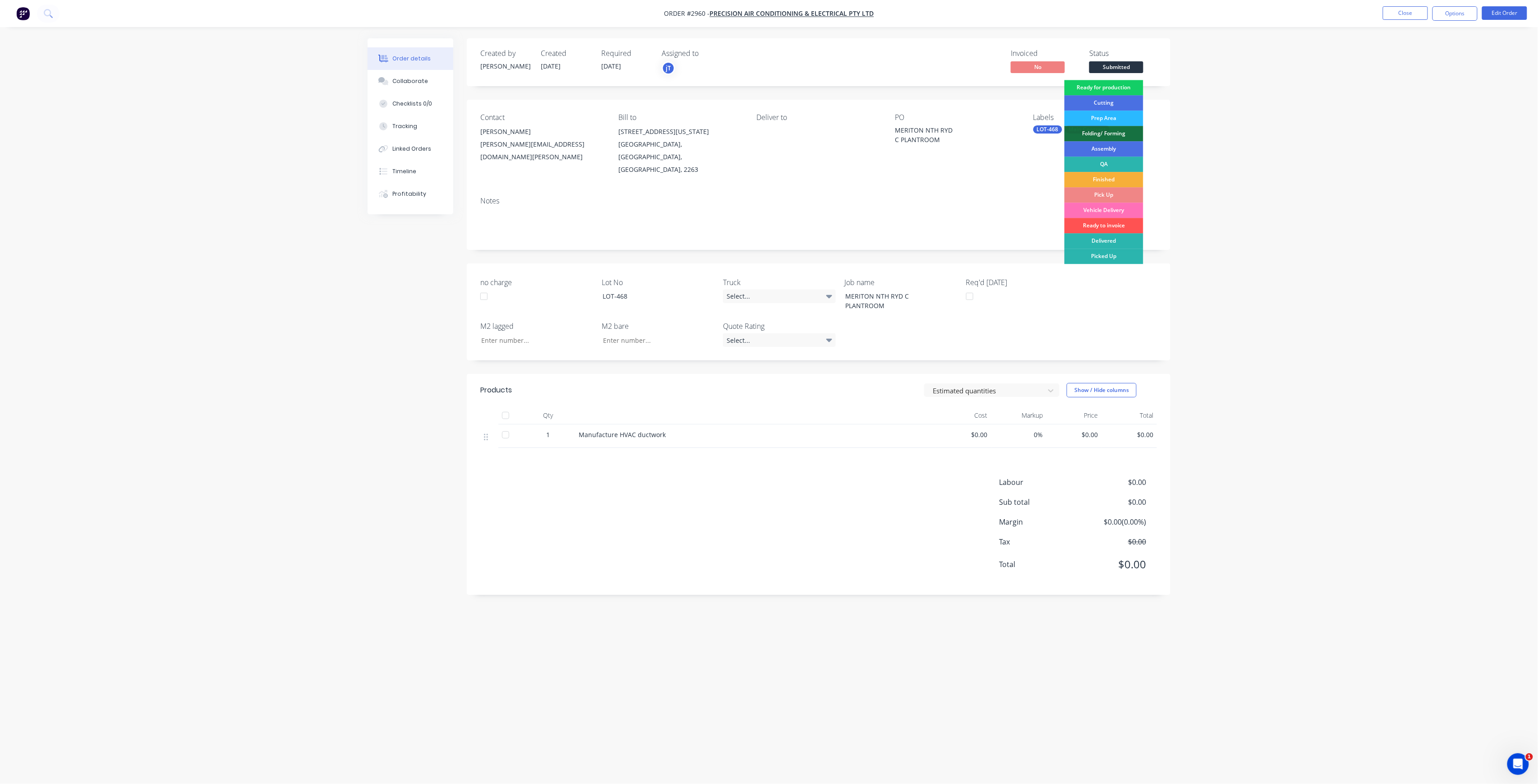
click at [1130, 89] on div "Ready for production" at bounding box center [1104, 88] width 79 height 16
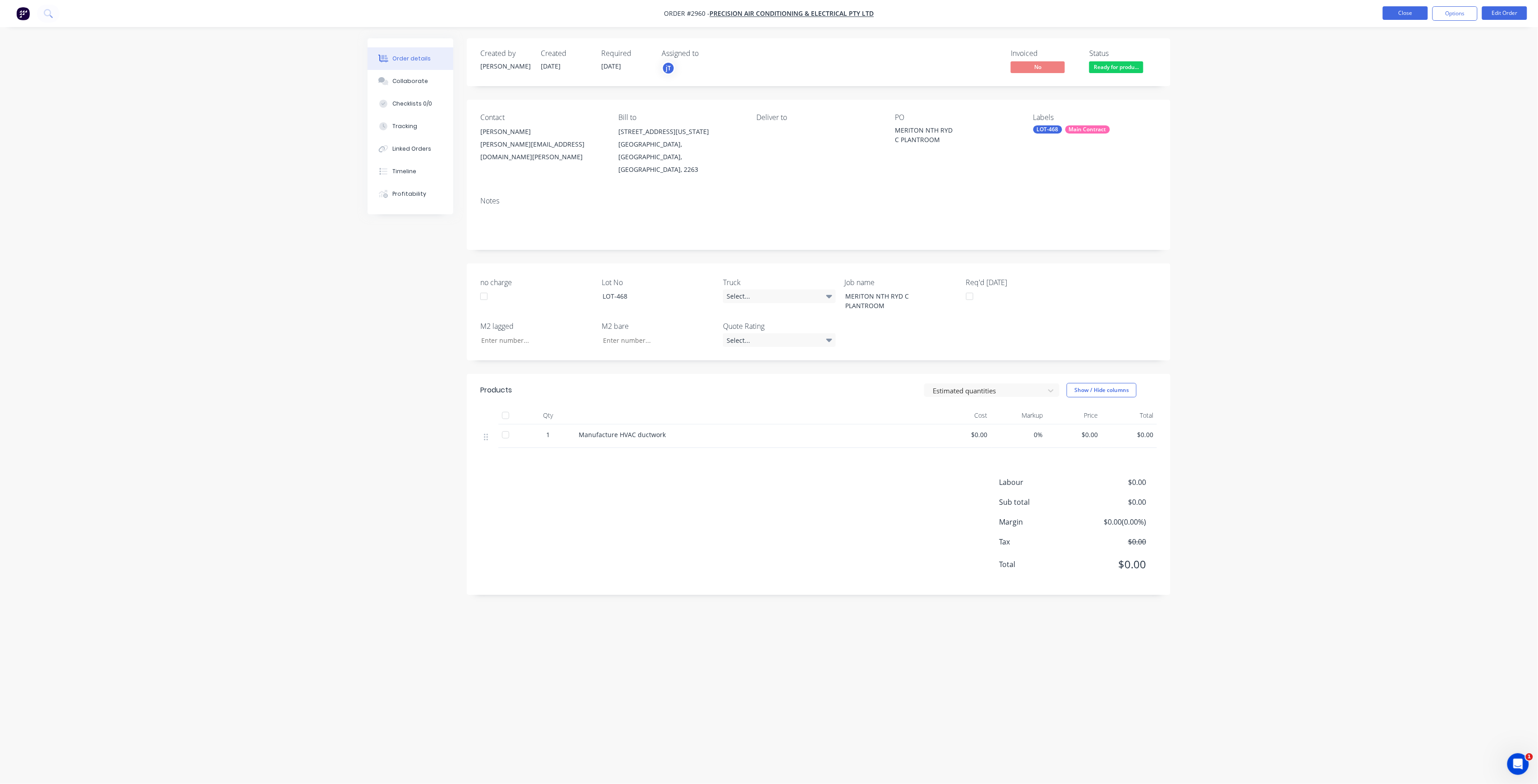
click at [1394, 18] on button "Close" at bounding box center [1405, 13] width 45 height 14
